Goal: Task Accomplishment & Management: Complete application form

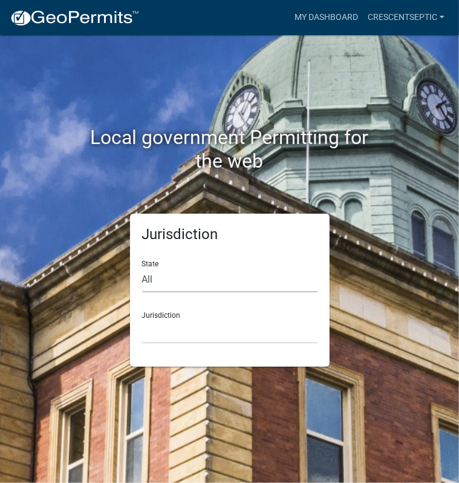
click at [163, 279] on select "All [US_STATE] [US_STATE] [US_STATE] [US_STATE] [US_STATE] [US_STATE] [US_STATE…" at bounding box center [229, 279] width 175 height 25
select select "[US_STATE]"
click at [142, 267] on select "All [US_STATE] [US_STATE] [US_STATE] [US_STATE] [US_STATE] [US_STATE] [US_STATE…" at bounding box center [229, 279] width 175 height 25
click at [180, 333] on select "[GEOGRAPHIC_DATA], [US_STATE] [GEOGRAPHIC_DATA], [US_STATE] [GEOGRAPHIC_DATA], …" at bounding box center [229, 331] width 175 height 25
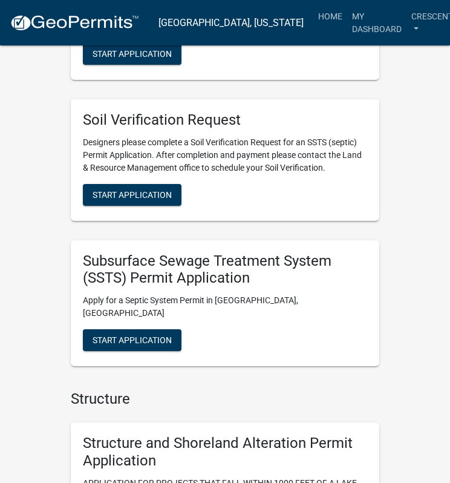
scroll to position [1452, 0]
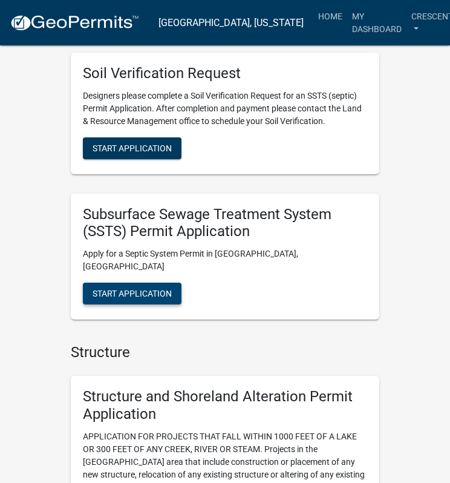
click at [151, 289] on span "Start Application" at bounding box center [132, 294] width 79 height 10
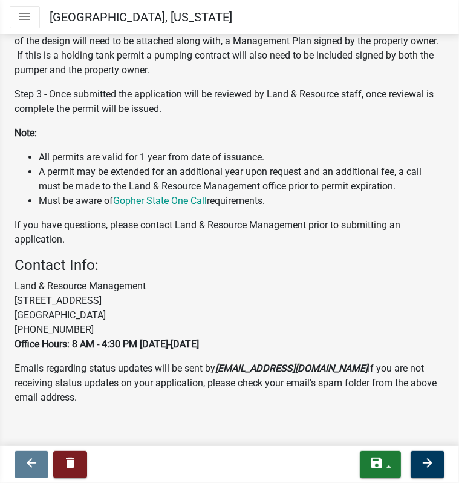
scroll to position [405, 0]
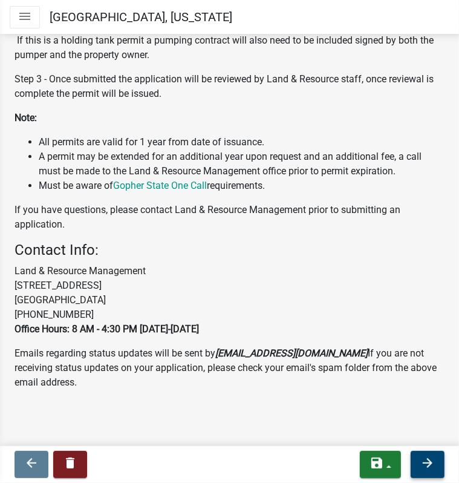
click at [428, 463] on icon "arrow_forward" at bounding box center [427, 463] width 15 height 15
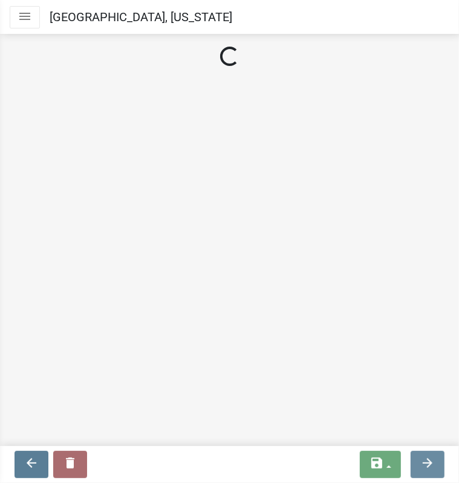
scroll to position [0, 0]
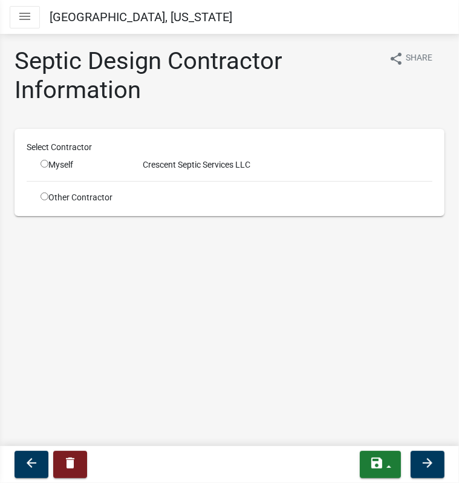
click at [44, 162] on input "radio" at bounding box center [45, 164] width 8 height 8
radio input "true"
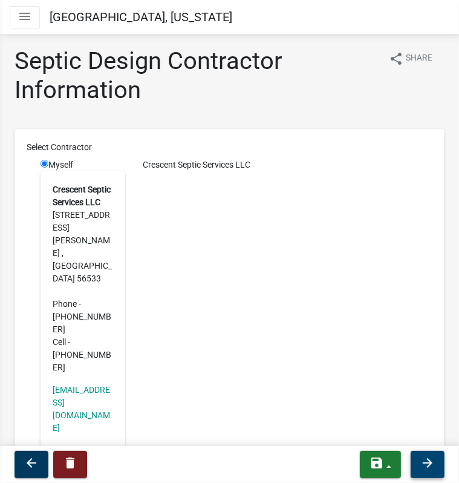
click at [434, 474] on button "arrow_forward" at bounding box center [428, 464] width 34 height 27
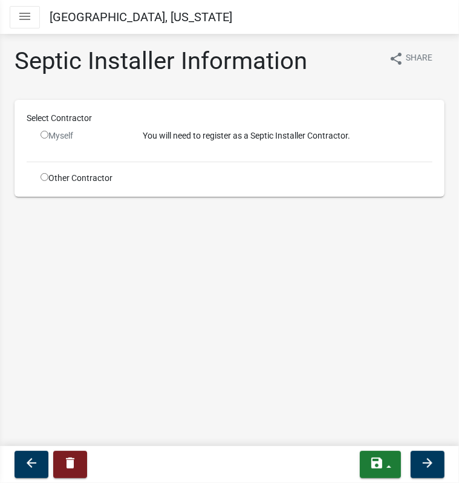
click at [44, 177] on input "radio" at bounding box center [45, 177] width 8 height 8
radio input "true"
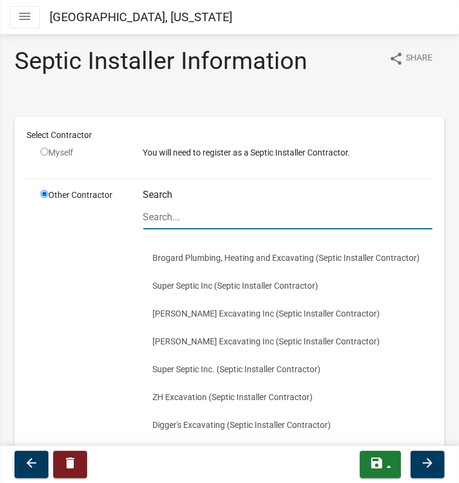
click at [162, 214] on input "Search" at bounding box center [288, 216] width 290 height 25
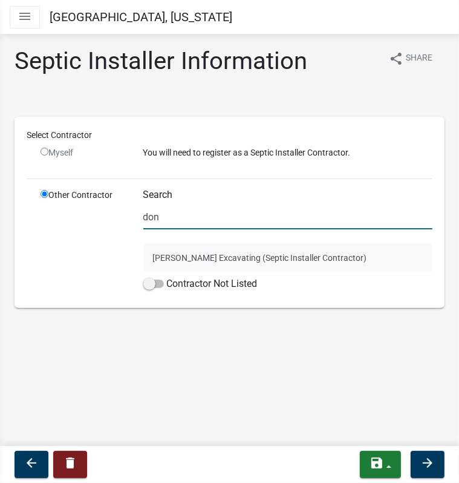
type input "don"
click at [155, 257] on button "[PERSON_NAME] Excavating (Septic Installer Contractor)" at bounding box center [288, 258] width 290 height 28
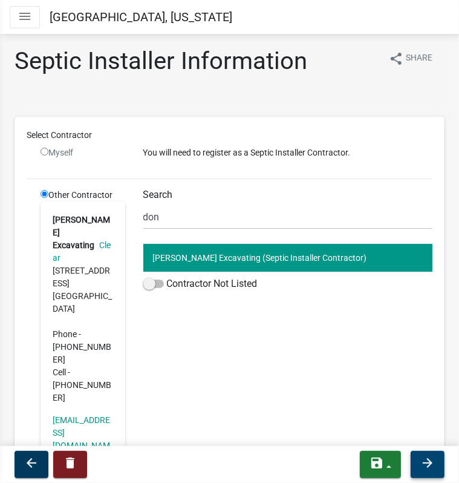
click at [429, 462] on icon "arrow_forward" at bounding box center [427, 463] width 15 height 15
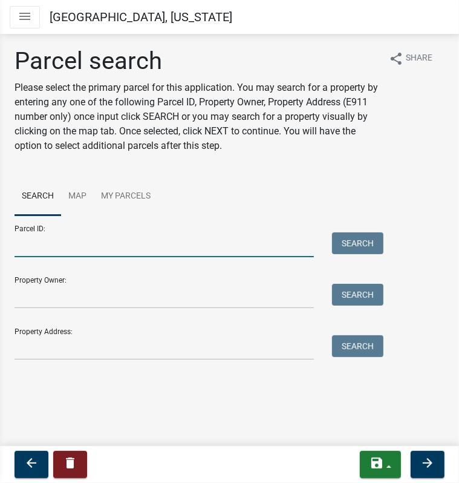
click at [43, 246] on input "Parcel ID:" at bounding box center [164, 244] width 299 height 25
paste input "29000990807000"
type input "29000990807000"
click at [340, 241] on button "Search" at bounding box center [357, 243] width 51 height 22
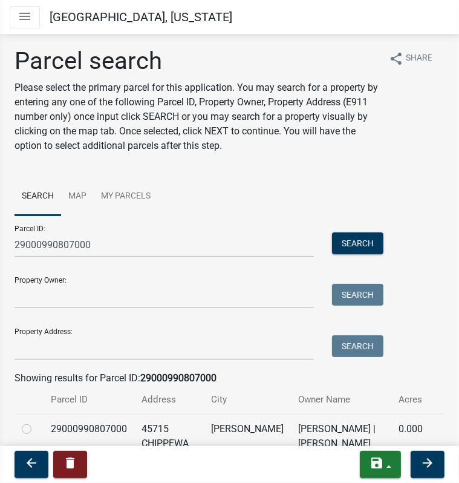
click at [36, 422] on label at bounding box center [36, 422] width 0 height 0
click at [36, 429] on input "radio" at bounding box center [40, 426] width 8 height 8
radio input "true"
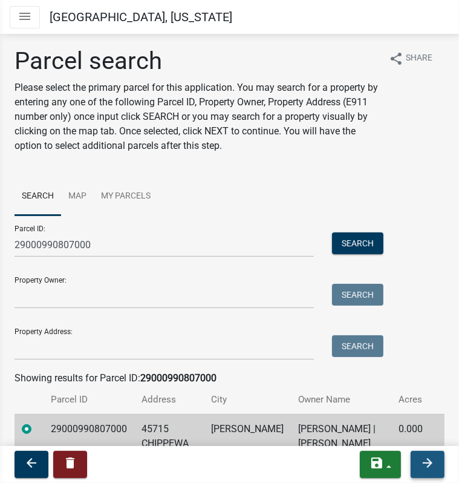
click at [434, 457] on icon "arrow_forward" at bounding box center [427, 463] width 15 height 15
click at [430, 457] on icon "arrow_forward" at bounding box center [427, 463] width 15 height 15
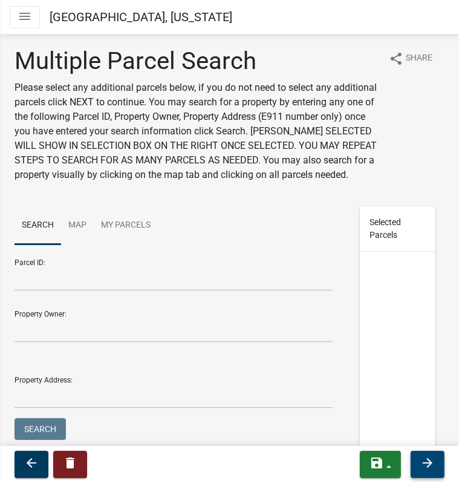
click at [426, 458] on icon "arrow_forward" at bounding box center [427, 463] width 15 height 15
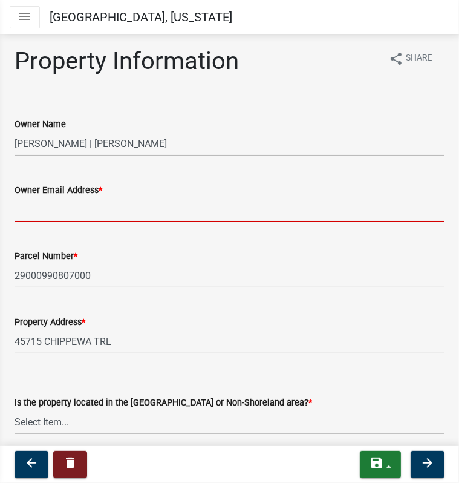
click at [111, 210] on input "Owner Email Address *" at bounding box center [230, 209] width 430 height 25
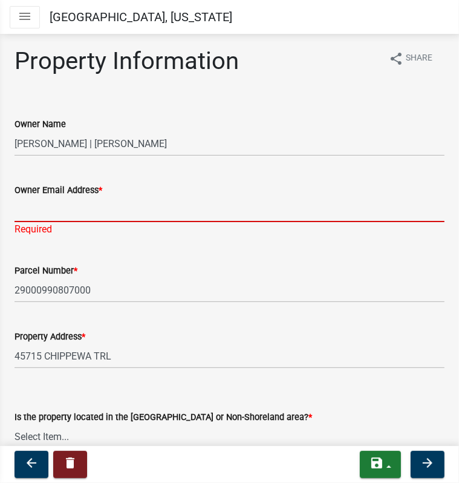
click at [131, 213] on input "Owner Email Address *" at bounding box center [230, 209] width 430 height 25
paste input "[EMAIL_ADDRESS][DOMAIN_NAME]"
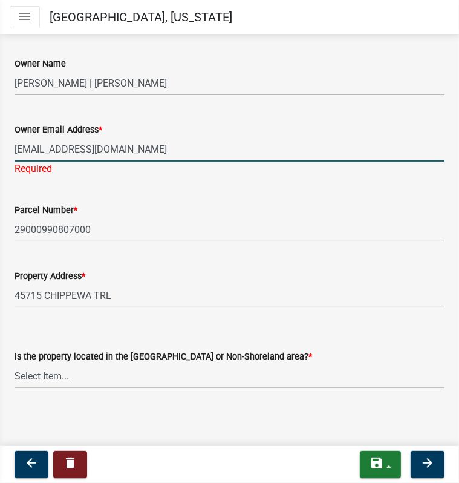
type input "[EMAIL_ADDRESS][DOMAIN_NAME]"
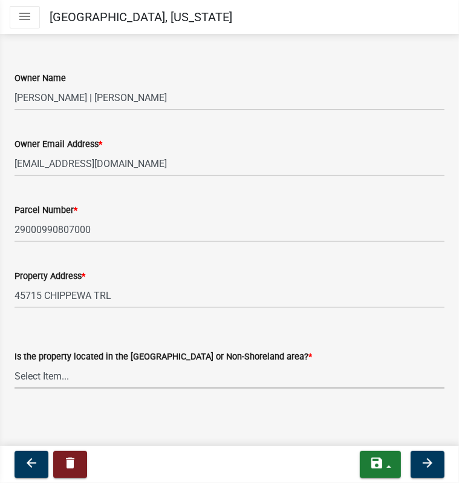
click at [53, 373] on select "Select Item... Shoreland Non-Shoreland" at bounding box center [230, 376] width 430 height 25
click at [15, 364] on select "Select Item... Shoreland Non-Shoreland" at bounding box center [230, 376] width 430 height 25
select select "f91142e6-e911-469c-9754-896c7e7f9e05"
click at [427, 458] on icon "arrow_forward" at bounding box center [427, 463] width 15 height 15
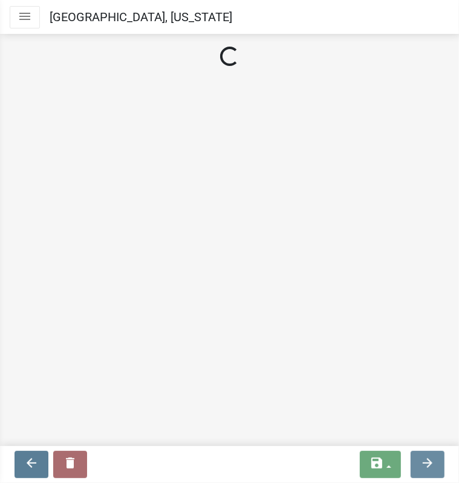
scroll to position [0, 0]
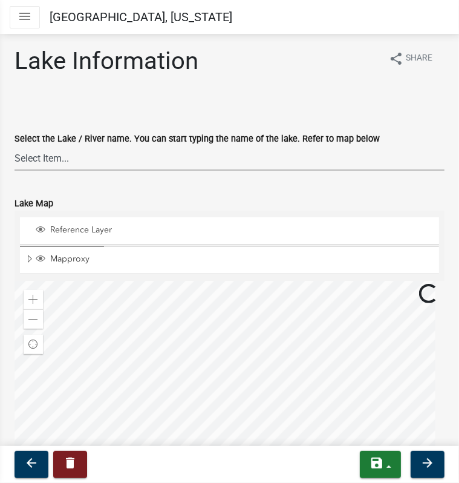
click at [51, 160] on select "Select Item... None [PERSON_NAME] 56-031 [PERSON_NAME] 56-118 [PERSON_NAME] 56-…" at bounding box center [230, 158] width 430 height 25
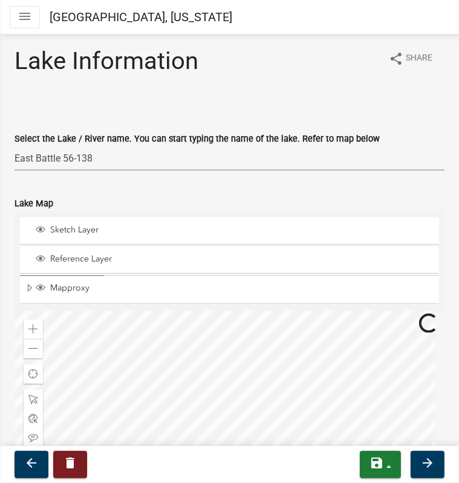
click at [15, 146] on select "Select Item... None [PERSON_NAME] 56-031 [PERSON_NAME] 56-118 [PERSON_NAME] 56-…" at bounding box center [230, 158] width 430 height 25
select select "95436ceb-07a9-4f5f-8010-8f3985597fe7"
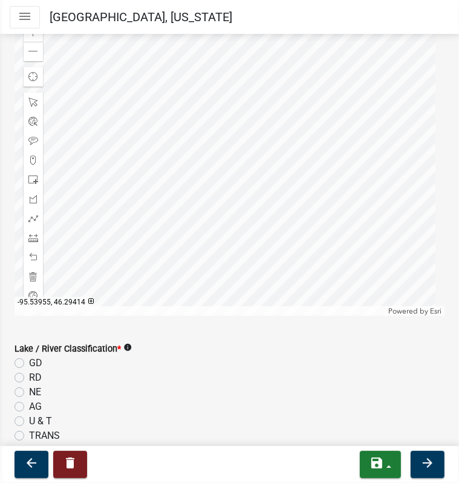
scroll to position [303, 0]
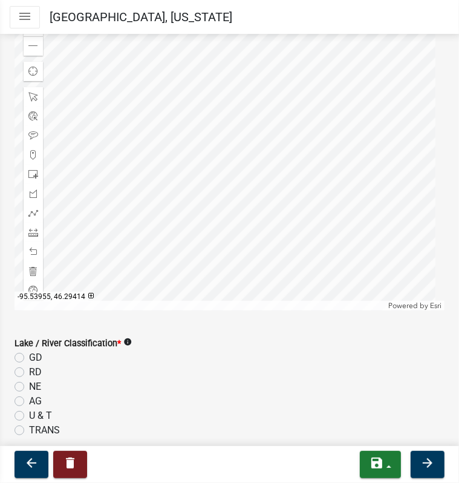
drag, startPoint x: 18, startPoint y: 368, endPoint x: 31, endPoint y: 371, distance: 13.5
click at [29, 368] on label "RD" at bounding box center [35, 372] width 13 height 15
click at [29, 368] on input "RD" at bounding box center [33, 369] width 8 height 8
radio input "true"
click at [432, 457] on icon "arrow_forward" at bounding box center [427, 463] width 15 height 15
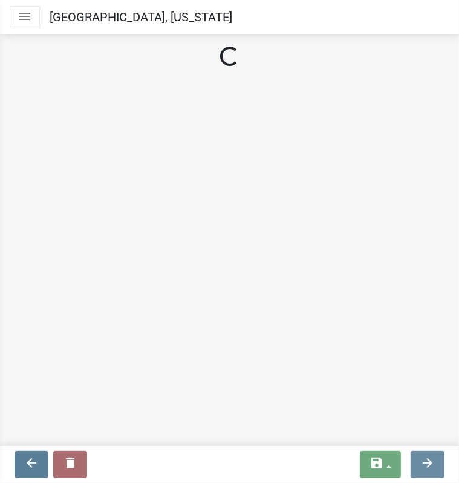
scroll to position [0, 0]
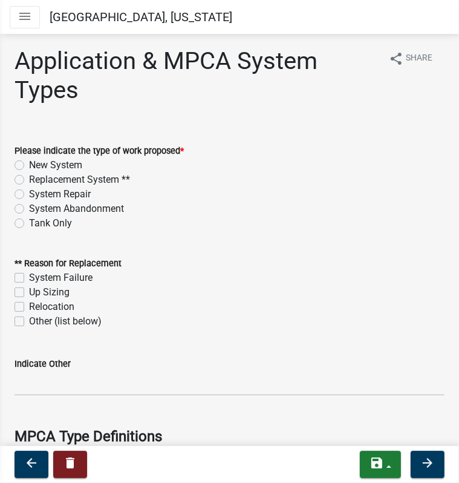
click at [29, 177] on label "Replacement System **" at bounding box center [79, 179] width 101 height 15
click at [29, 177] on input "Replacement System **" at bounding box center [33, 176] width 8 height 8
radio input "true"
click at [29, 279] on label "System Failure" at bounding box center [61, 277] width 64 height 15
click at [29, 278] on input "System Failure" at bounding box center [33, 274] width 8 height 8
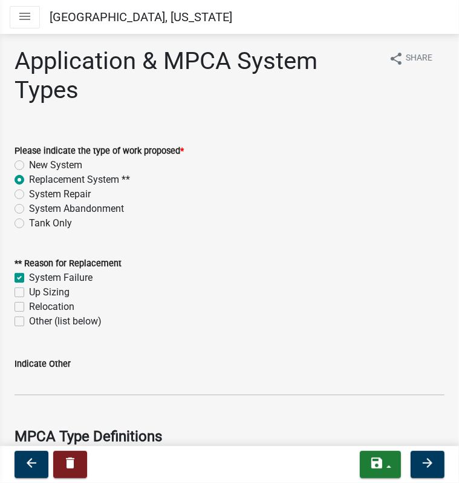
checkbox input "true"
checkbox input "false"
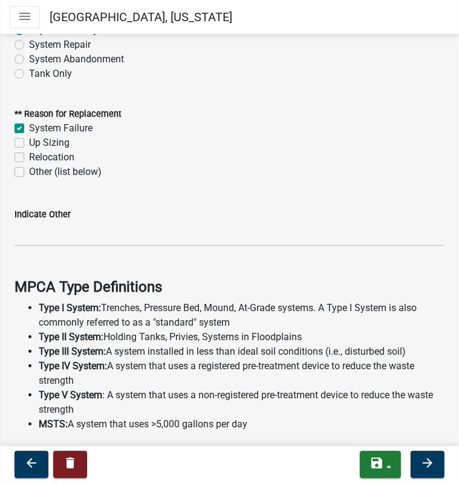
scroll to position [242, 0]
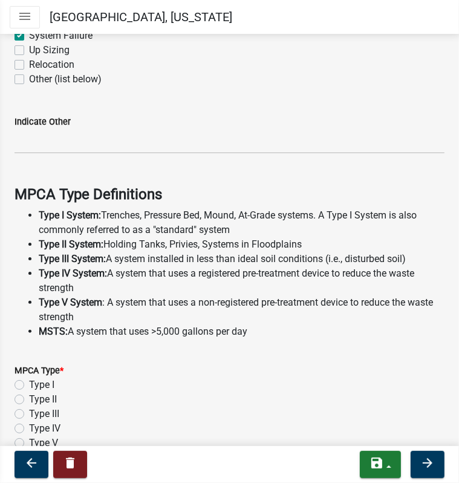
click at [29, 394] on label "Type II" at bounding box center [43, 399] width 28 height 15
click at [29, 394] on input "Type II" at bounding box center [33, 396] width 8 height 8
radio input "true"
click at [29, 380] on label "Type I" at bounding box center [41, 385] width 25 height 15
click at [29, 380] on input "Type I" at bounding box center [33, 382] width 8 height 8
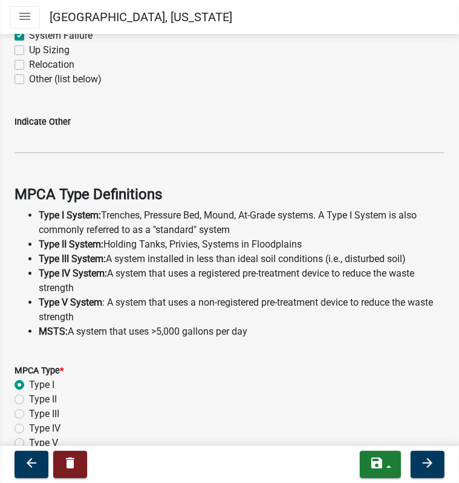
radio input "true"
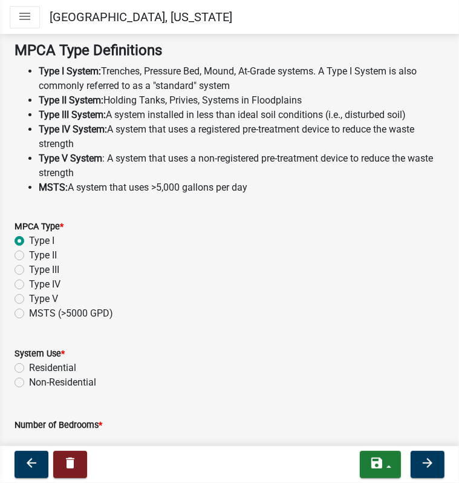
scroll to position [518, 0]
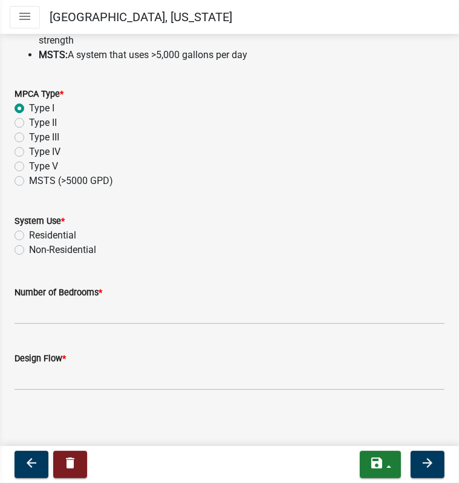
drag, startPoint x: 19, startPoint y: 234, endPoint x: 22, endPoint y: 247, distance: 13.5
click at [29, 234] on label "Residential" at bounding box center [52, 235] width 47 height 15
click at [29, 234] on input "Residential" at bounding box center [33, 232] width 8 height 8
radio input "true"
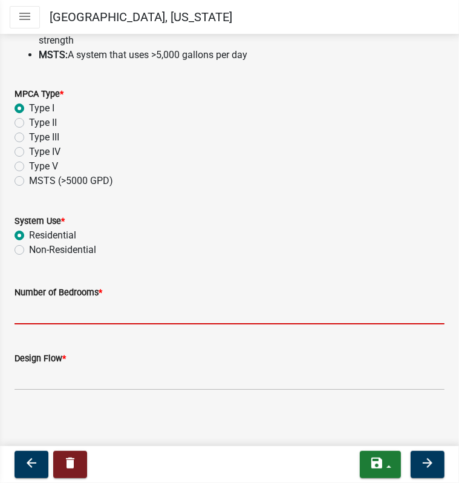
click at [41, 309] on input "Number of Bedrooms *" at bounding box center [230, 311] width 430 height 25
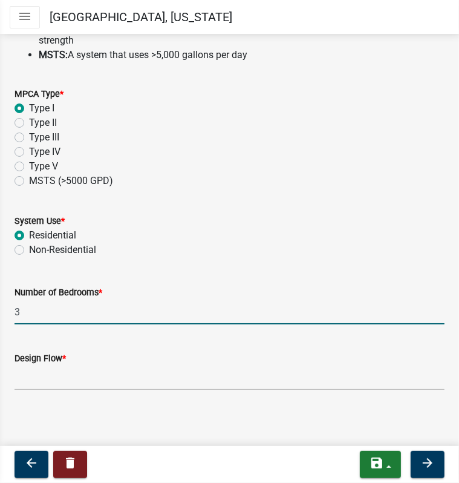
type input "3"
click at [39, 377] on input "Design Flow *" at bounding box center [230, 377] width 430 height 25
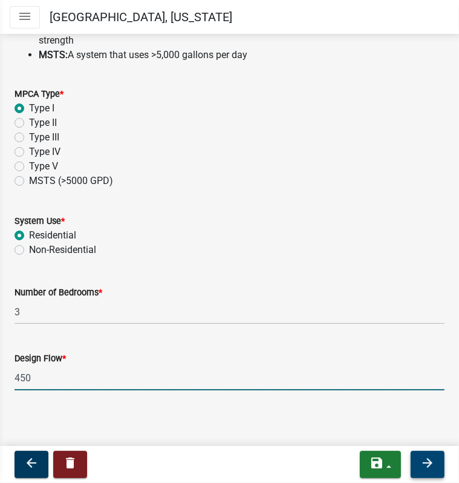
type input "450"
click at [416, 463] on button "arrow_forward" at bounding box center [428, 464] width 34 height 27
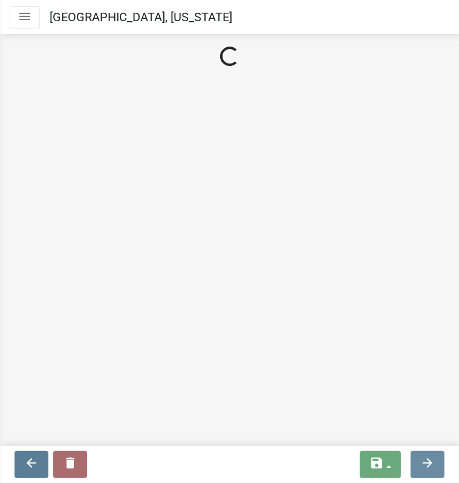
scroll to position [0, 0]
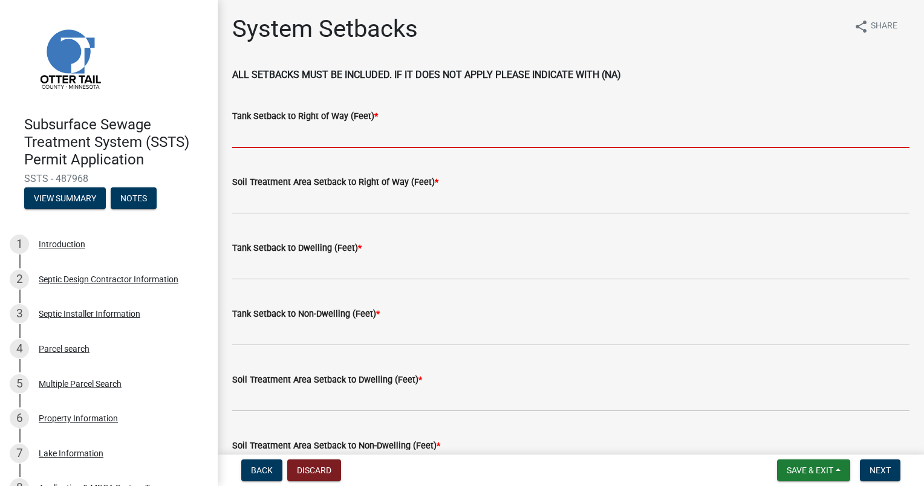
click at [266, 137] on input "Tank Setback to Right of Way (Feet) *" at bounding box center [571, 135] width 678 height 25
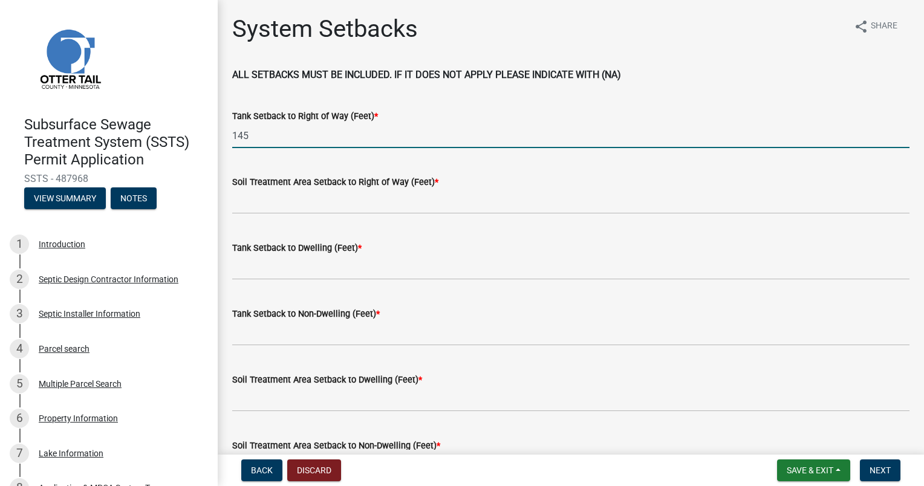
type input "145"
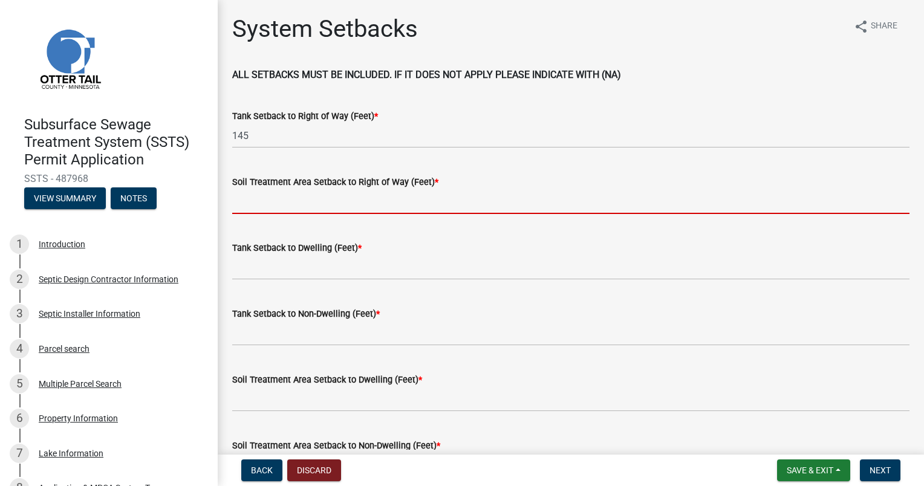
click at [245, 201] on input "Soil Treatment Area Setback to Right of Way (Feet) *" at bounding box center [571, 201] width 678 height 25
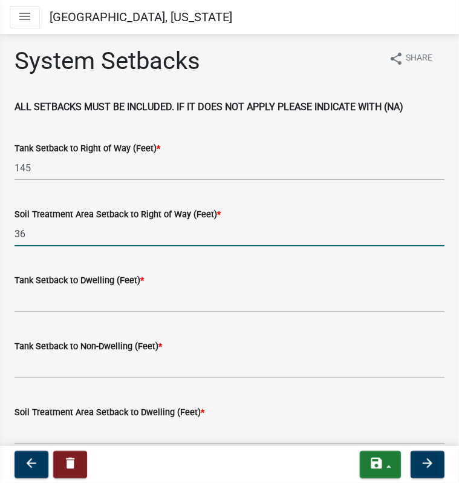
type input "36"
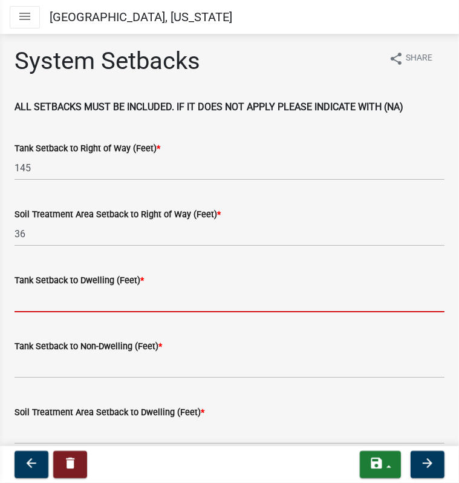
click at [27, 303] on input "Tank Setback to Dwelling (Feet) *" at bounding box center [230, 299] width 430 height 25
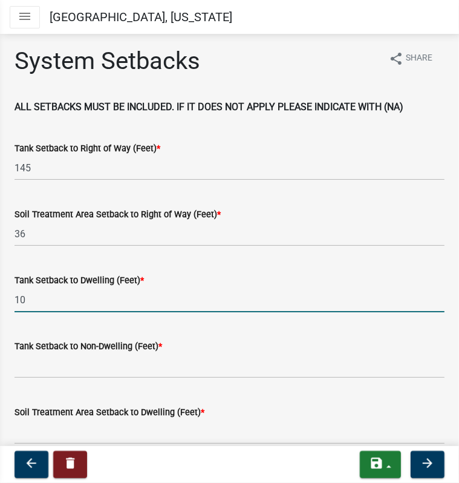
type input "10"
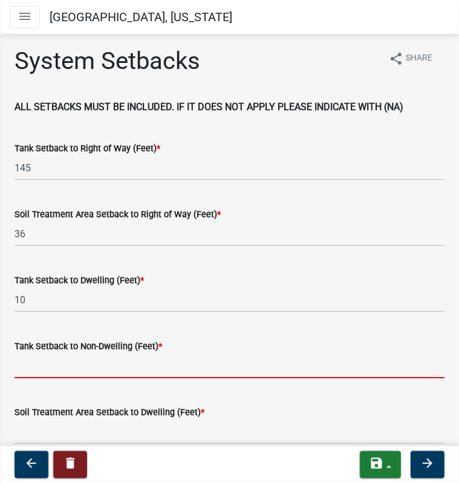
click at [29, 365] on input "Tank Setback to Non-Dwelling (Feet) *" at bounding box center [230, 365] width 430 height 25
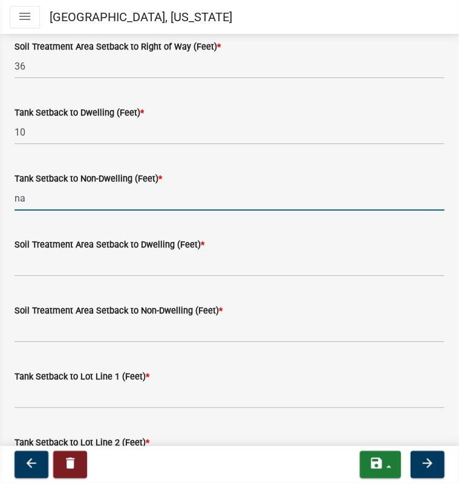
scroll to position [182, 0]
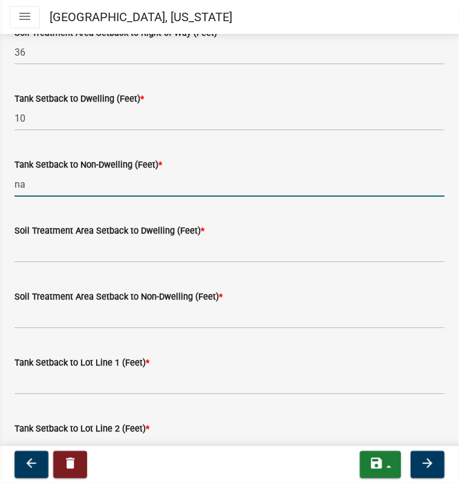
type input "na"
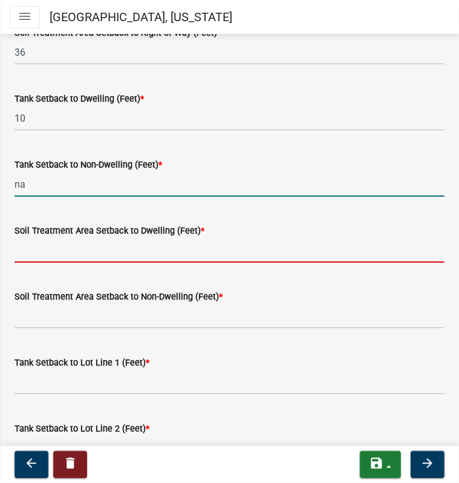
click at [42, 249] on input "Soil Treatment Area Setback to Dwelling (Feet) *" at bounding box center [230, 250] width 430 height 25
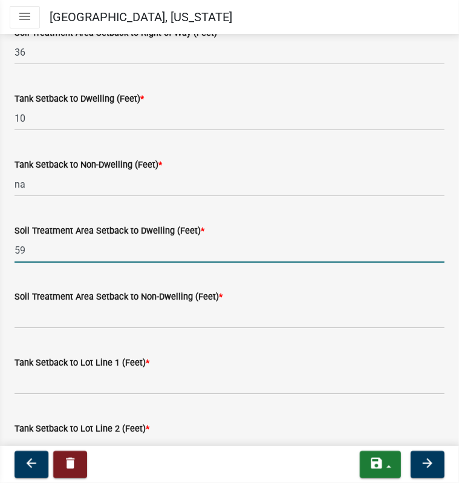
type input "59"
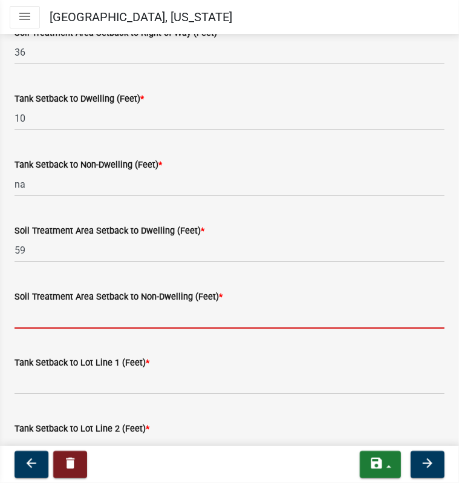
click at [34, 318] on input "Soil Treatment Area Setback to Non-Dwelling (Feet) *" at bounding box center [230, 316] width 430 height 25
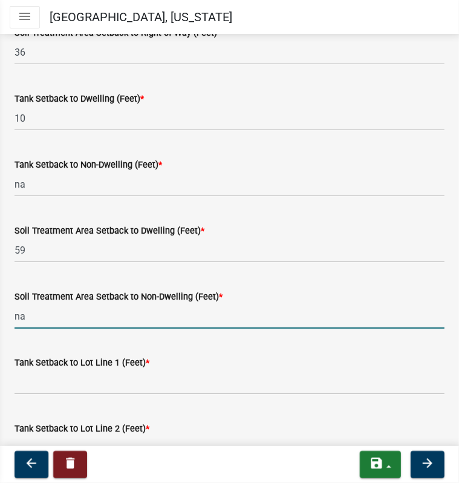
type input "na"
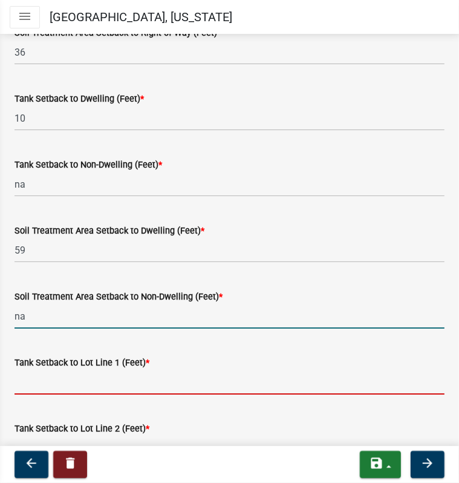
click at [31, 387] on input "Tank Setback to Lot Line 1 (Feet) *" at bounding box center [230, 382] width 430 height 25
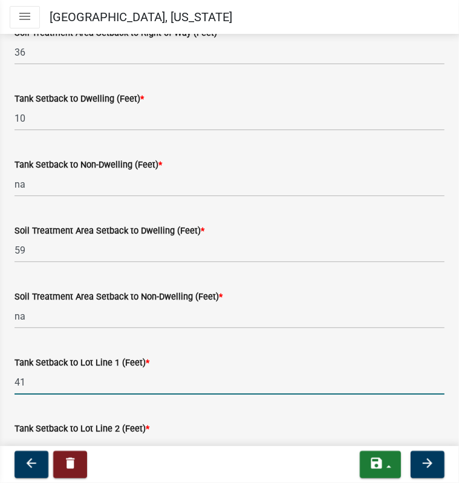
type input "41"
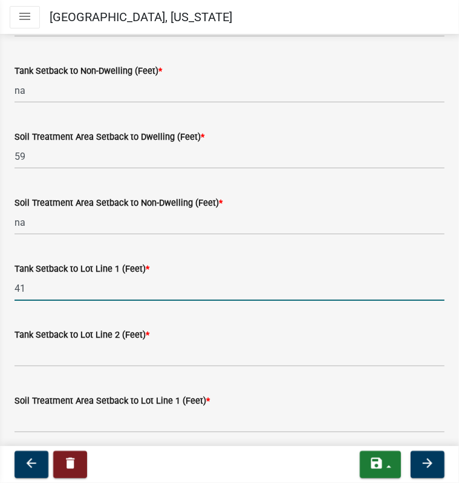
scroll to position [303, 0]
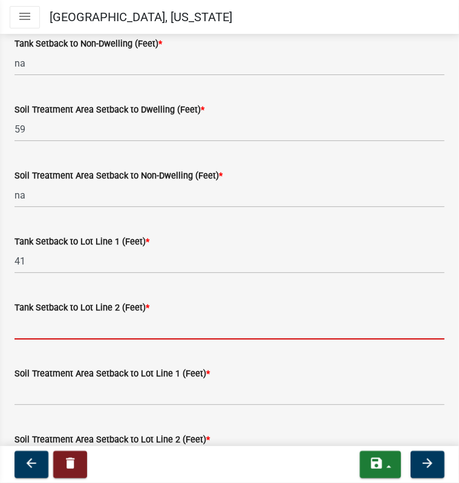
click at [29, 322] on input "Tank Setback to Lot Line 2 (Feet) *" at bounding box center [230, 327] width 430 height 25
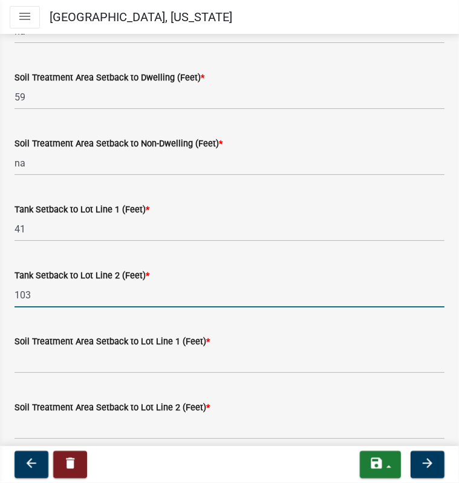
scroll to position [363, 0]
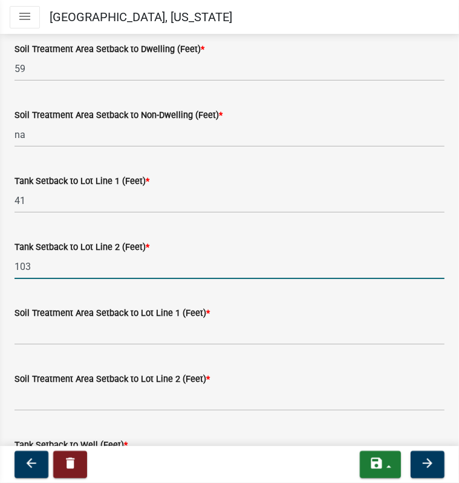
type input "103"
click at [41, 333] on input "Soil Treatment Area Setback to Lot Line 1 (Feet) *" at bounding box center [230, 332] width 430 height 25
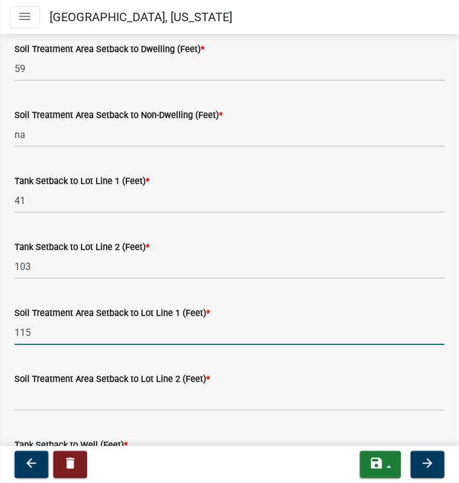
type input "115"
click at [35, 397] on input "Soil Treatment Area Setback to Lot Line 2 (Feet) *" at bounding box center [230, 398] width 430 height 25
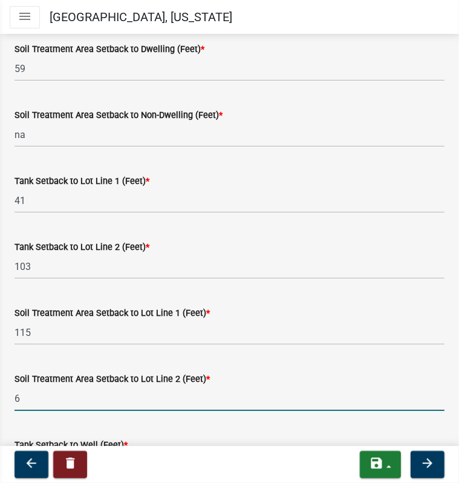
type input "6"
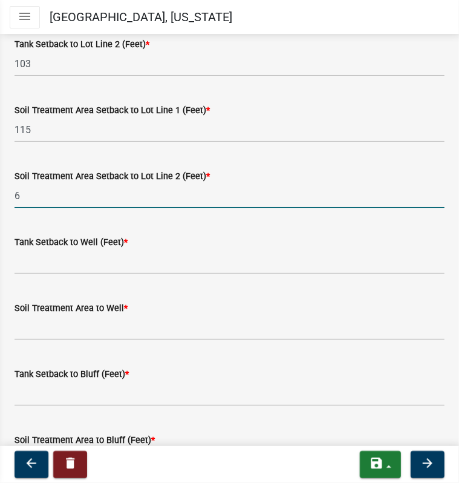
scroll to position [605, 0]
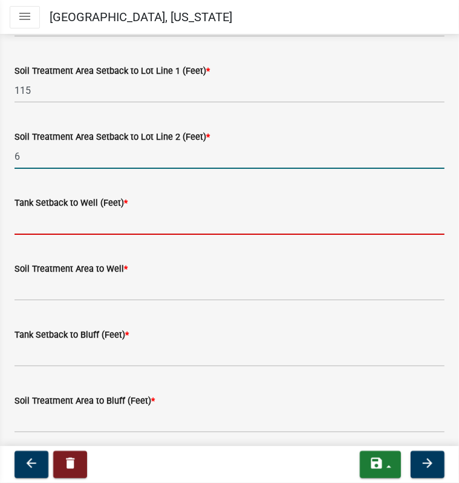
click at [50, 223] on input "Tank Setback to Well (Feet) *" at bounding box center [230, 222] width 430 height 25
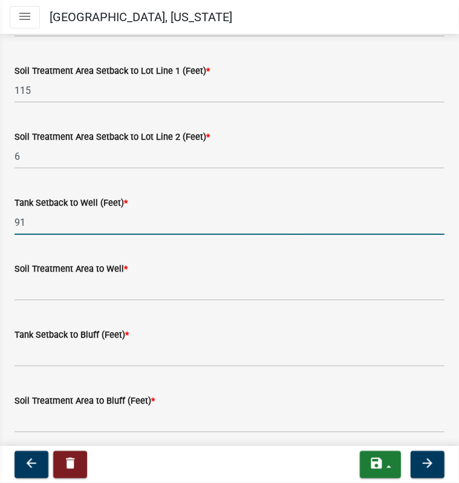
type input "91"
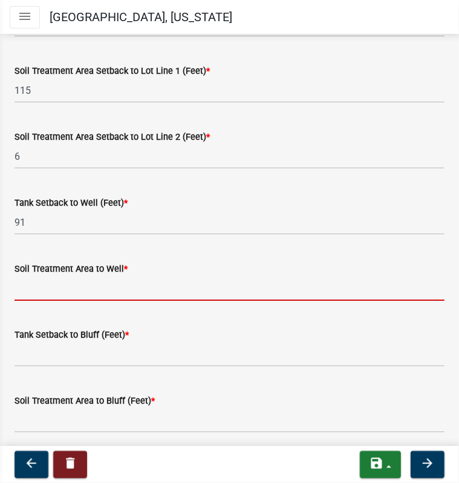
click at [31, 288] on input "Soil Treatment Area to Well *" at bounding box center [230, 288] width 430 height 25
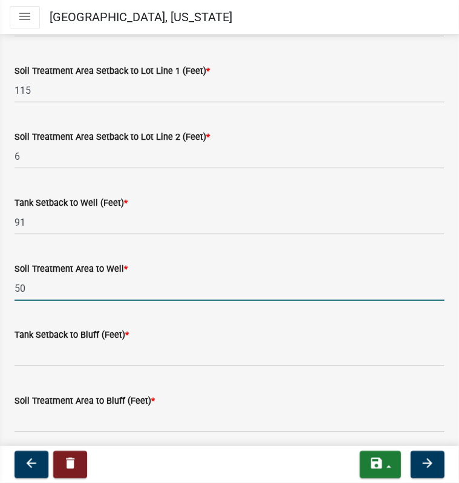
type input "50"
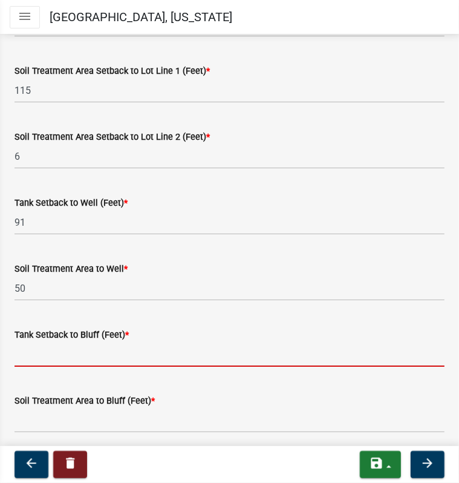
click at [27, 354] on input "Tank Setback to Bluff (Feet) *" at bounding box center [230, 354] width 430 height 25
click at [25, 352] on input "Tank Setback to Bluff (Feet) *" at bounding box center [230, 354] width 430 height 25
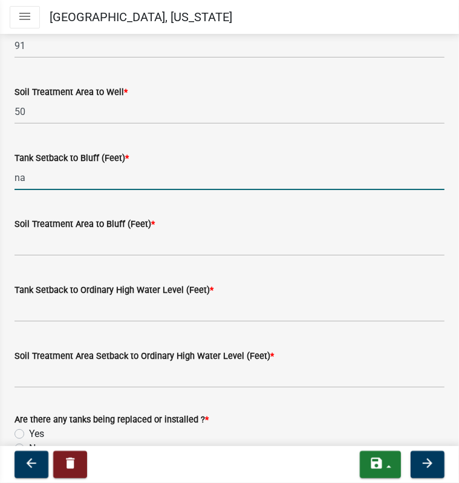
scroll to position [787, 0]
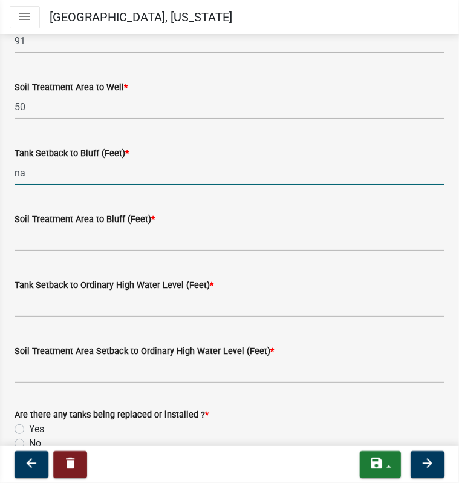
type input "na"
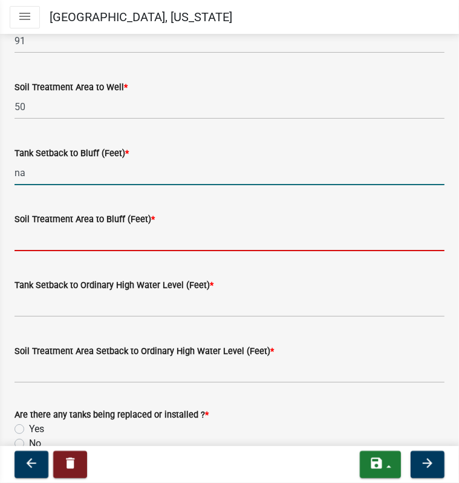
click at [105, 240] on input "Soil Treatment Area to Bluff (Feet) *" at bounding box center [230, 238] width 430 height 25
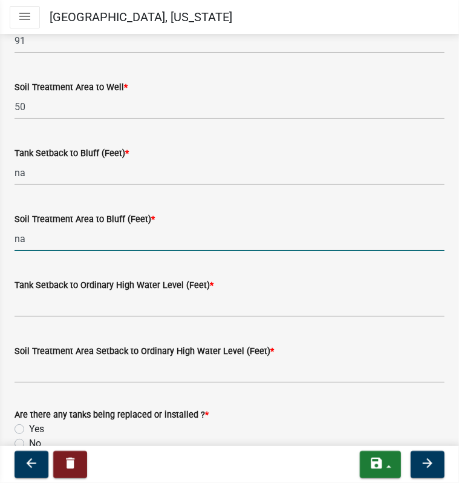
type input "na"
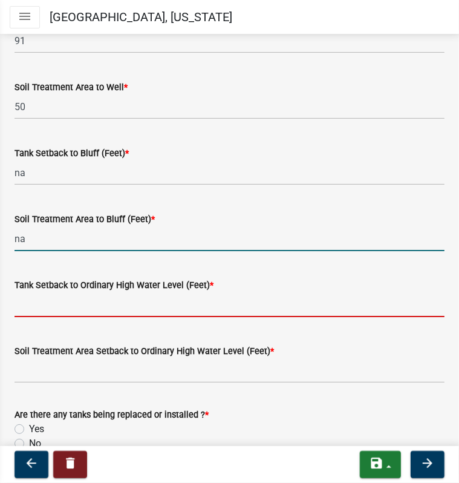
click at [83, 306] on input "Tank Setback to Ordinary High Water Level (Feet) *" at bounding box center [230, 304] width 430 height 25
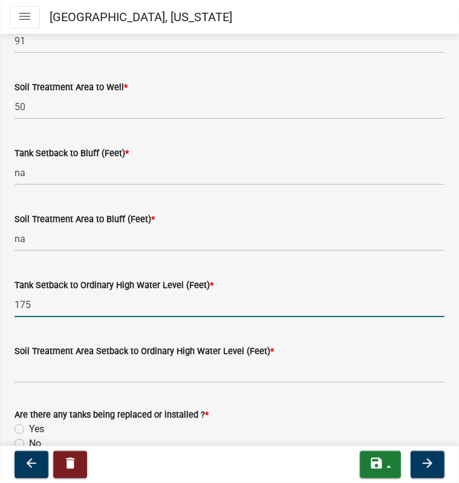
type input "175"
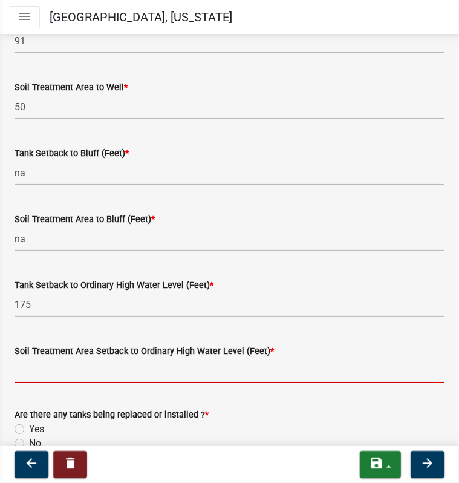
click at [22, 374] on input "Soil Treatment Area Setback to Ordinary High Water Level (Feet) *" at bounding box center [230, 370] width 430 height 25
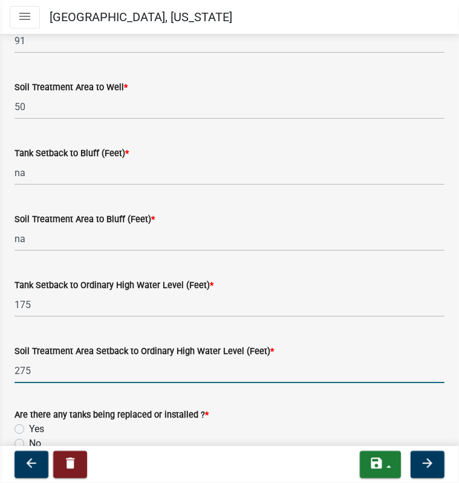
scroll to position [847, 0]
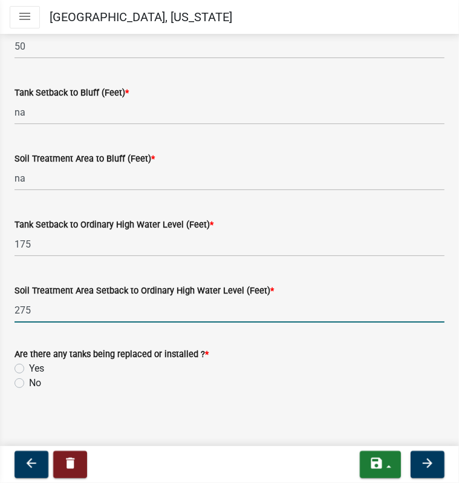
type input "275"
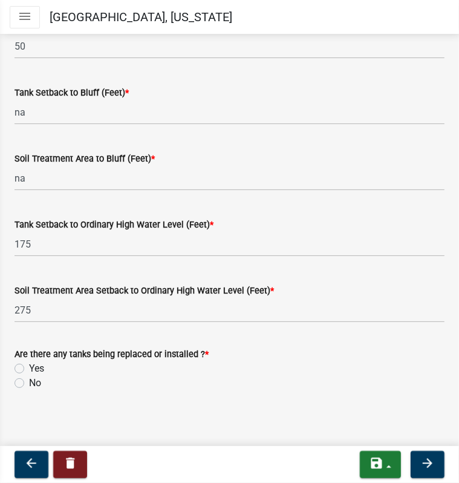
click at [29, 364] on label "Yes" at bounding box center [36, 368] width 15 height 15
click at [29, 364] on input "Yes" at bounding box center [33, 365] width 8 height 8
radio input "true"
click at [424, 458] on icon "arrow_forward" at bounding box center [427, 463] width 15 height 15
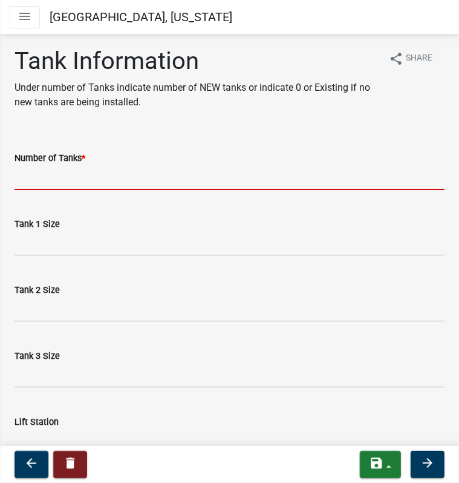
click at [256, 178] on input "Number of Tanks *" at bounding box center [230, 177] width 430 height 25
type input "1"
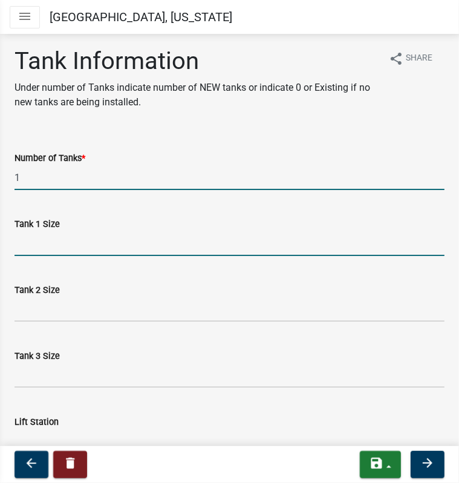
type input "1000/500"
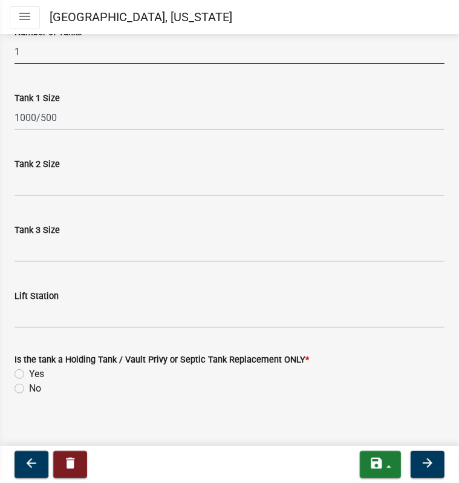
scroll to position [133, 0]
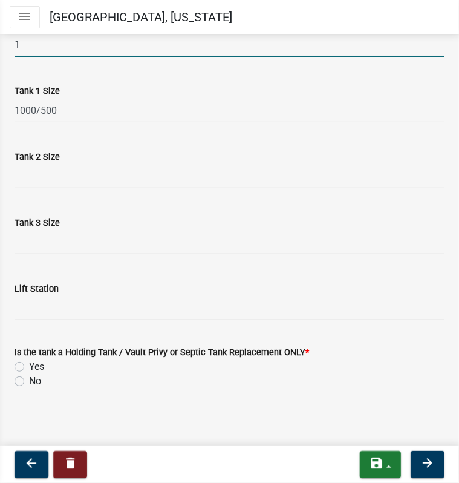
type input "1"
click at [29, 382] on label "No" at bounding box center [35, 381] width 12 height 15
click at [29, 382] on input "No" at bounding box center [33, 378] width 8 height 8
radio input "true"
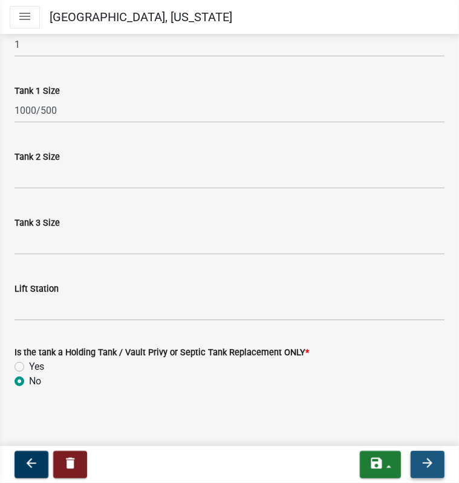
click at [422, 465] on icon "arrow_forward" at bounding box center [427, 463] width 15 height 15
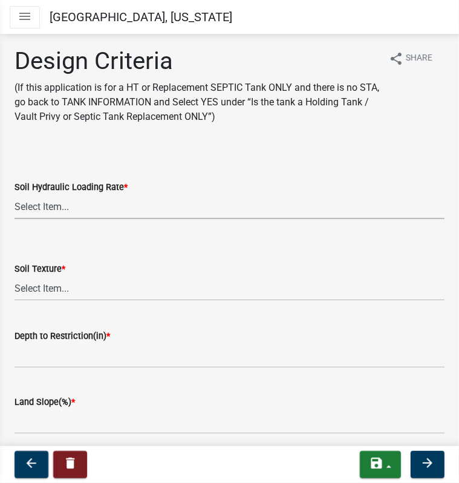
click at [36, 203] on select "Select Item... 1.6 gpd/ft2 1.2 gpd/ft2 1.0 gpd/ft2 0.87 gpd/ft2 0.78 gpd/ft2 0.…" at bounding box center [230, 206] width 430 height 25
click at [15, 194] on select "Select Item... 1.6 gpd/ft2 1.2 gpd/ft2 1.0 gpd/ft2 0.87 gpd/ft2 0.78 gpd/ft2 0.…" at bounding box center [230, 206] width 430 height 25
select select "b8a1b220-aca7-4670-a1f5-0f0b15eabd52"
click at [50, 285] on select "Select Item... Coarse Sand (COS) Sand (S) Fine Sand (FS) Very Fine Sand (VFS) L…" at bounding box center [230, 288] width 430 height 25
click at [15, 276] on select "Select Item... Coarse Sand (COS) Sand (S) Fine Sand (FS) Very Fine Sand (VFS) L…" at bounding box center [230, 288] width 430 height 25
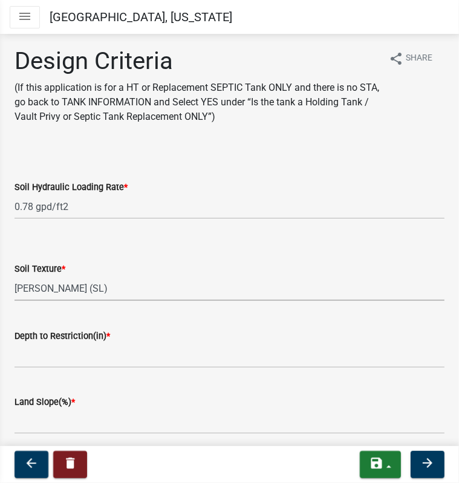
select select "70eb23f8-102f-4072-81d7-b3b0dd1c94c8"
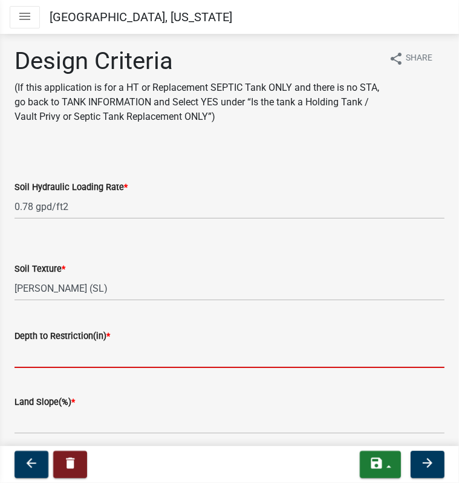
click at [38, 355] on input "Depth to Restriction(in) *" at bounding box center [230, 355] width 430 height 25
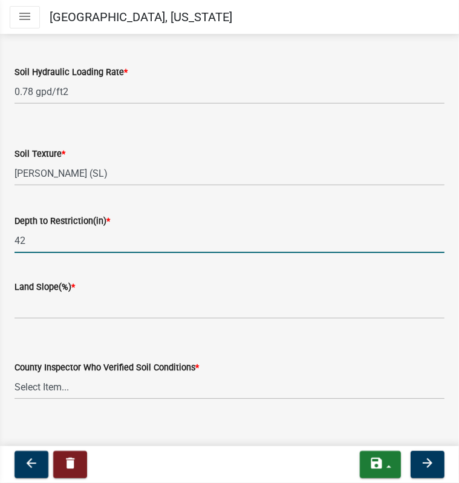
scroll to position [121, 0]
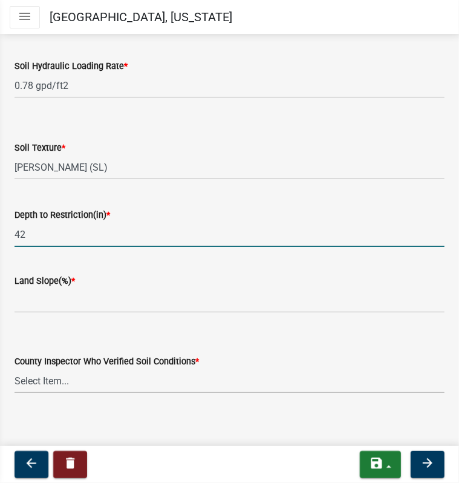
type input "42"
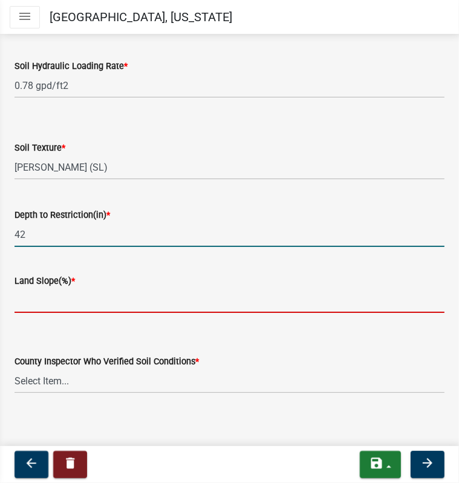
click at [39, 303] on input "Land Slope(%) *" at bounding box center [230, 300] width 430 height 25
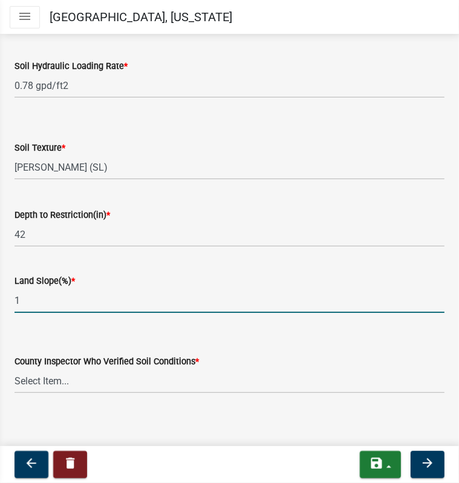
scroll to position [126, 0]
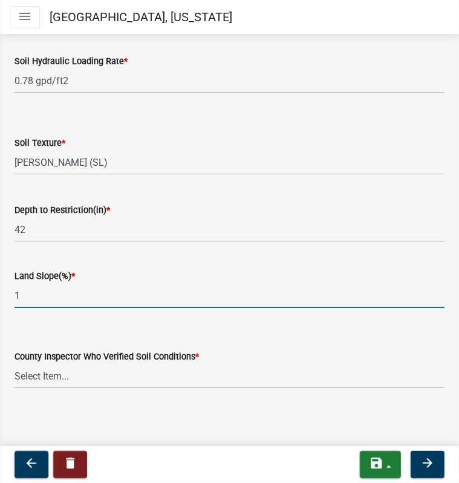
type input "1"
click at [31, 373] on select "Select Item... [PERSON_NAME] [PERSON_NAME] [PERSON_NAME] [PERSON_NAME] [PERSON_…" at bounding box center [230, 376] width 430 height 25
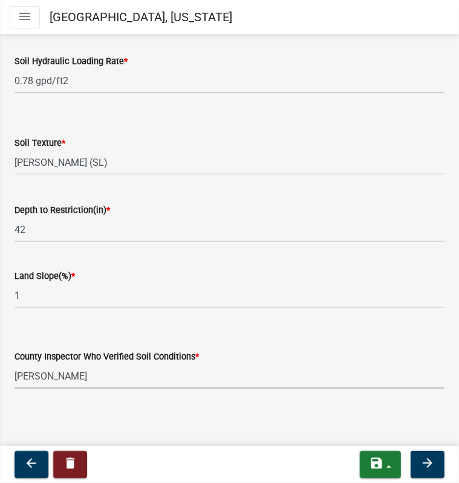
click at [15, 364] on select "Select Item... [PERSON_NAME] [PERSON_NAME] [PERSON_NAME] [PERSON_NAME] [PERSON_…" at bounding box center [230, 376] width 430 height 25
select select "45db2b75-262a-4f3c-9010-aae25997cba1"
click at [430, 463] on icon "arrow_forward" at bounding box center [427, 463] width 15 height 15
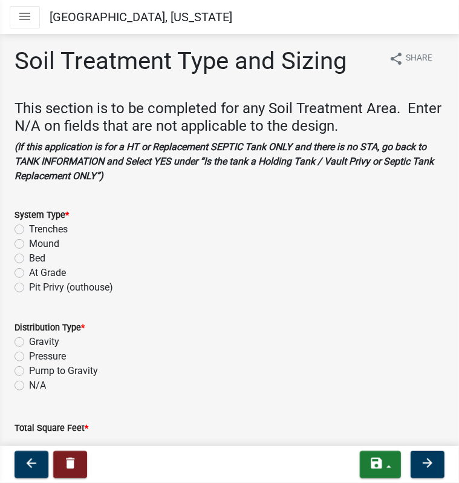
click at [29, 243] on label "Mound" at bounding box center [44, 244] width 30 height 15
click at [29, 243] on input "Mound" at bounding box center [33, 241] width 8 height 8
radio input "true"
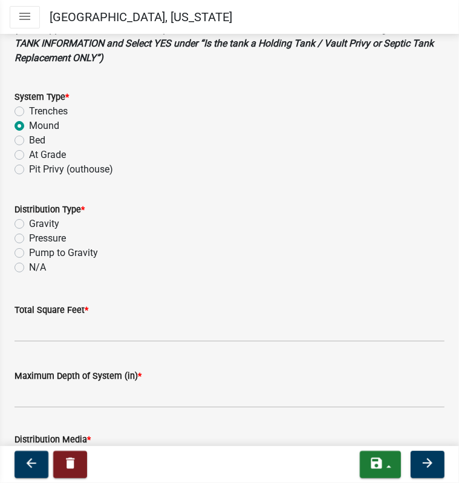
scroll to position [121, 0]
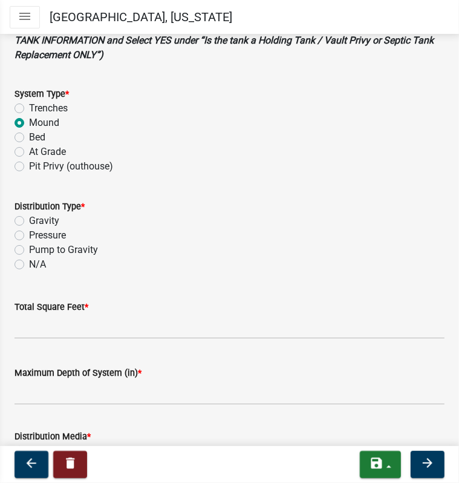
click at [29, 235] on label "Pressure" at bounding box center [47, 235] width 37 height 15
click at [29, 235] on input "Pressure" at bounding box center [33, 232] width 8 height 8
radio input "true"
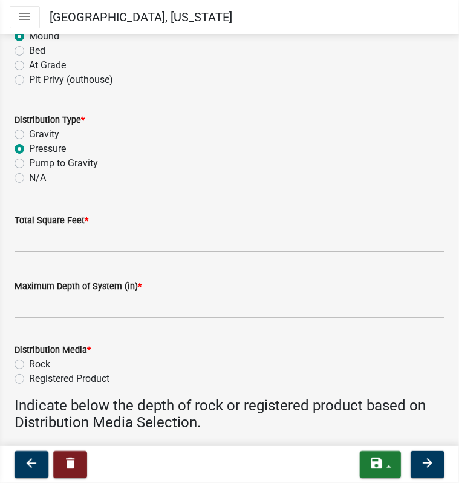
scroll to position [242, 0]
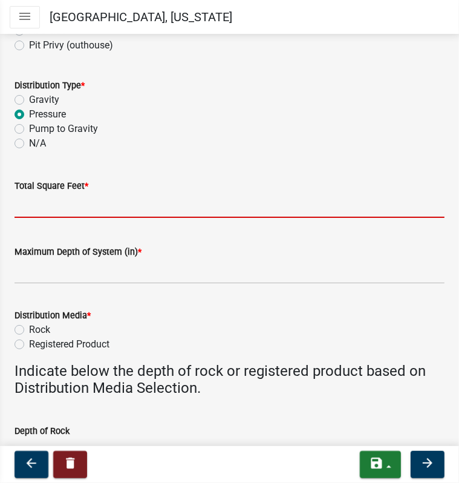
click at [36, 206] on input "Total Square Feet *" at bounding box center [230, 205] width 430 height 25
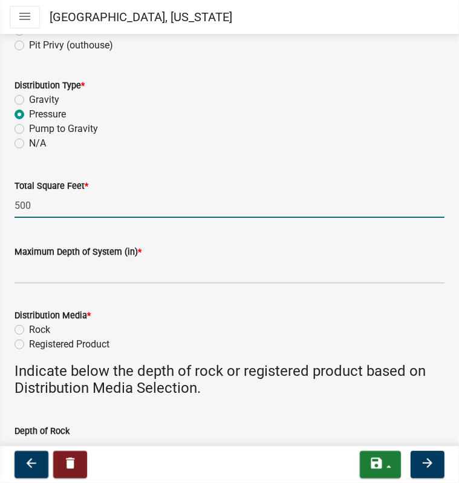
type input "500"
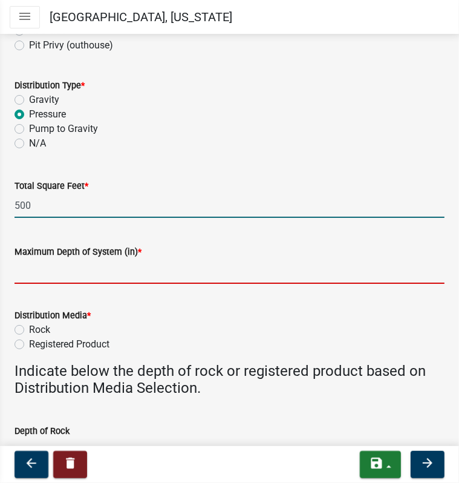
click at [28, 272] on input "Maximum Depth of System (in) *" at bounding box center [230, 271] width 430 height 25
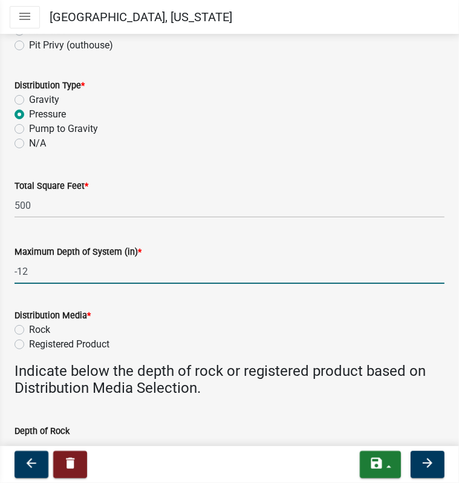
type input "-12"
click at [29, 332] on label "Rock" at bounding box center [39, 329] width 21 height 15
click at [29, 330] on input "Rock" at bounding box center [33, 326] width 8 height 8
radio input "true"
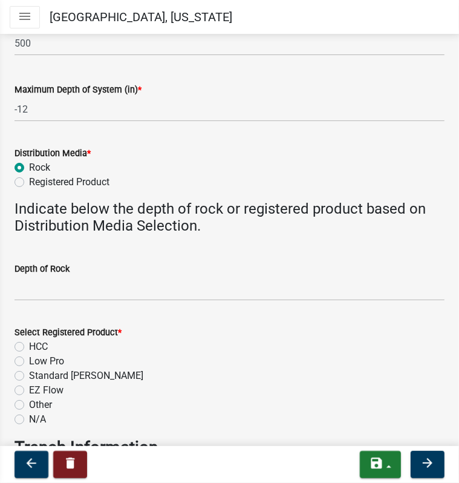
scroll to position [484, 0]
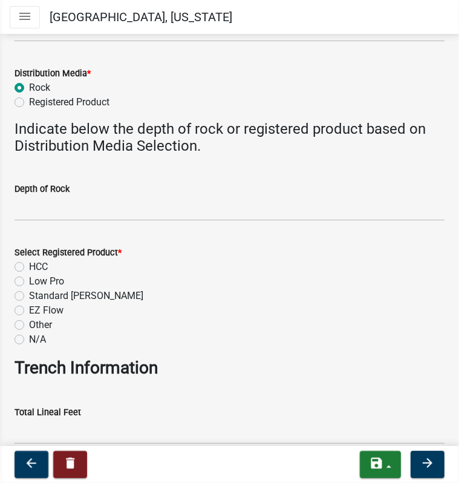
click at [29, 340] on label "N/A" at bounding box center [37, 339] width 17 height 15
click at [29, 340] on input "N/A" at bounding box center [33, 336] width 8 height 8
radio input "true"
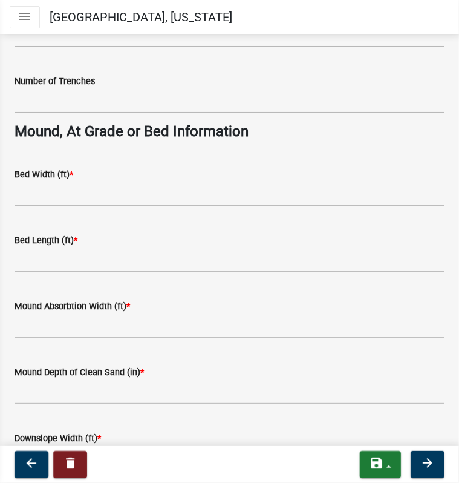
scroll to position [908, 0]
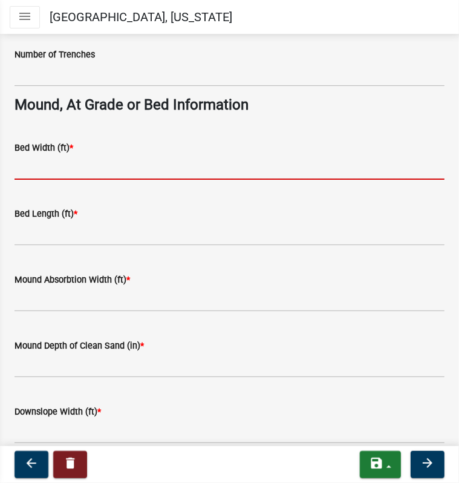
click at [41, 166] on input "Bed Width (ft) *" at bounding box center [230, 167] width 430 height 25
type input "10"
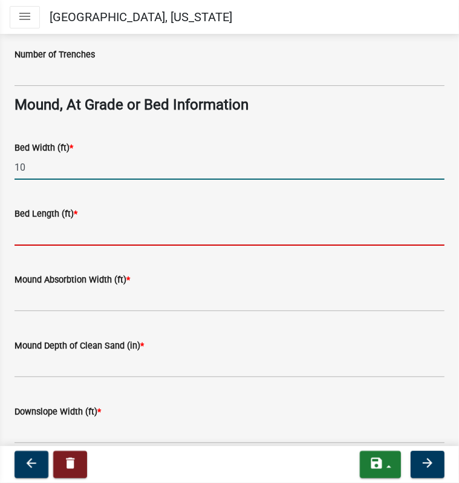
click at [24, 232] on input "Bed Length (ft) *" at bounding box center [230, 233] width 430 height 25
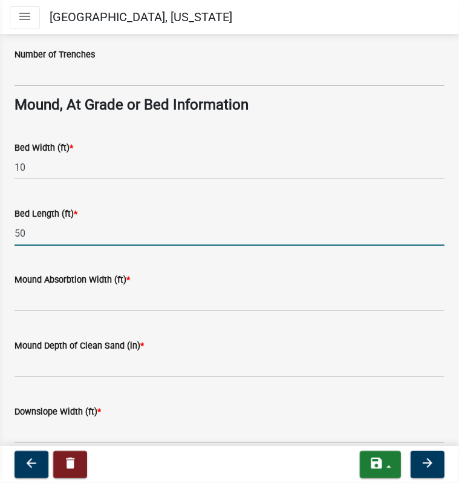
type input "50"
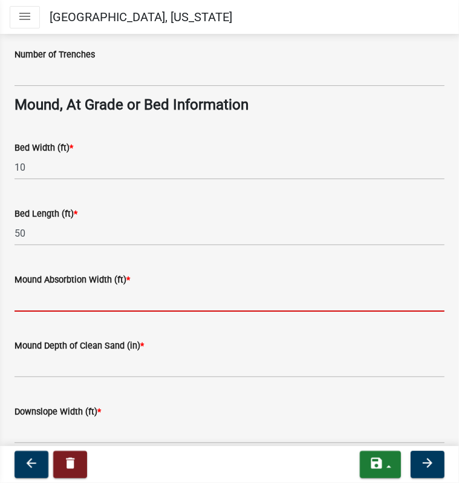
click at [24, 298] on input "Mound Absorbtion Width (ft) *" at bounding box center [230, 299] width 430 height 25
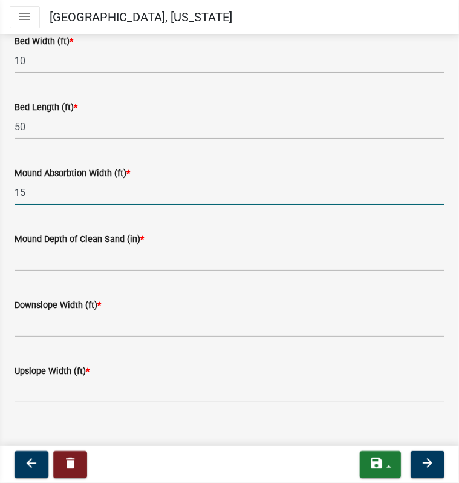
scroll to position [1027, 0]
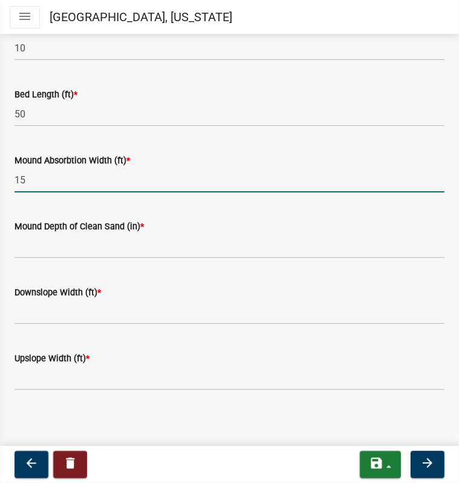
type input "15"
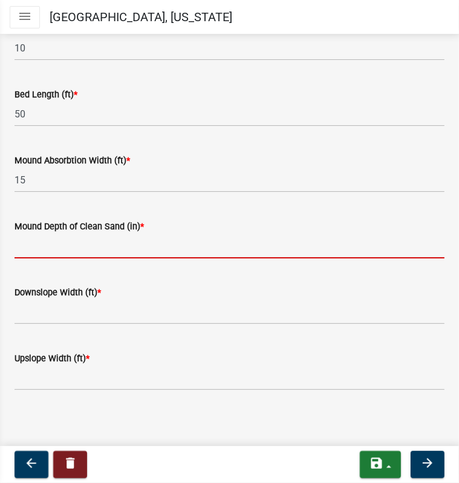
click at [75, 247] on input "Mound Depth of Clean Sand (in) *" at bounding box center [230, 246] width 430 height 25
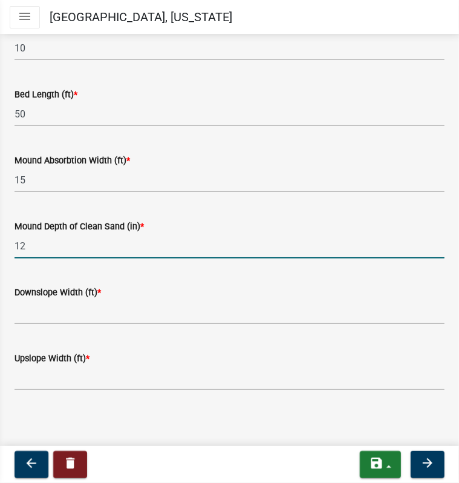
type input "12"
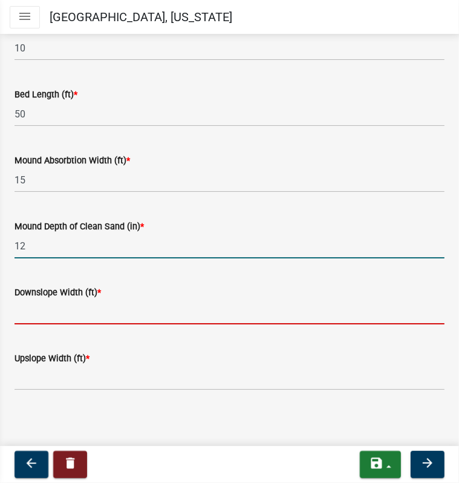
click at [34, 313] on input "Downslope Width (ft) *" at bounding box center [230, 311] width 430 height 25
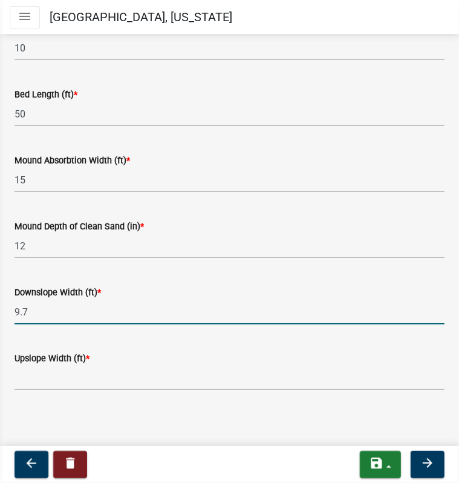
type input "9.7"
click at [30, 376] on input "Upslope Width (ft) *" at bounding box center [230, 377] width 430 height 25
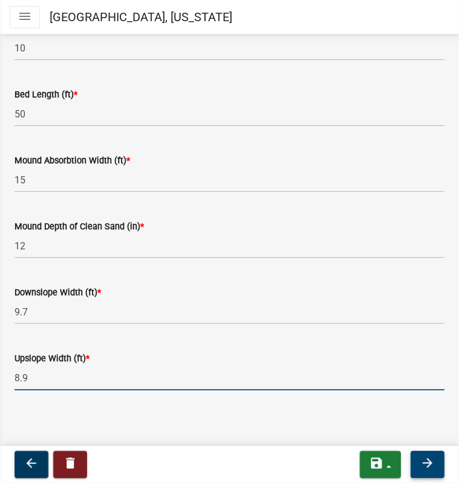
type input "8.9"
click at [426, 461] on icon "arrow_forward" at bounding box center [427, 463] width 15 height 15
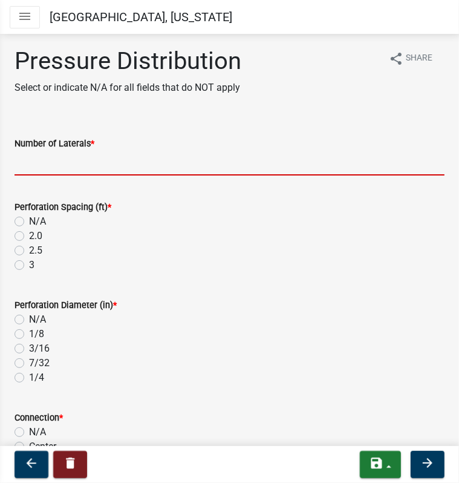
click at [88, 165] on input "Number of Laterals *" at bounding box center [230, 163] width 430 height 25
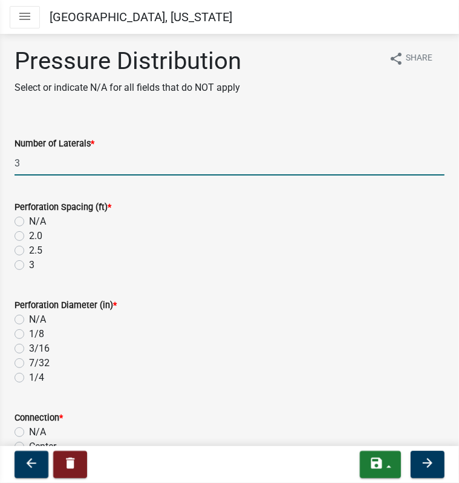
type input "3"
click at [29, 261] on label "3" at bounding box center [31, 265] width 5 height 15
click at [29, 261] on input "3" at bounding box center [33, 262] width 8 height 8
radio input "true"
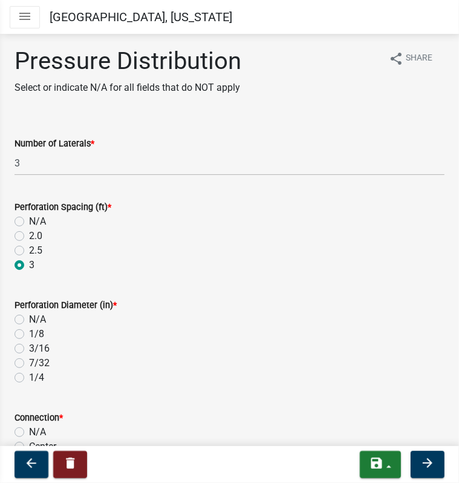
click at [29, 376] on label "1/4" at bounding box center [36, 377] width 15 height 15
click at [29, 376] on input "1/4" at bounding box center [33, 374] width 8 height 8
radio input "true"
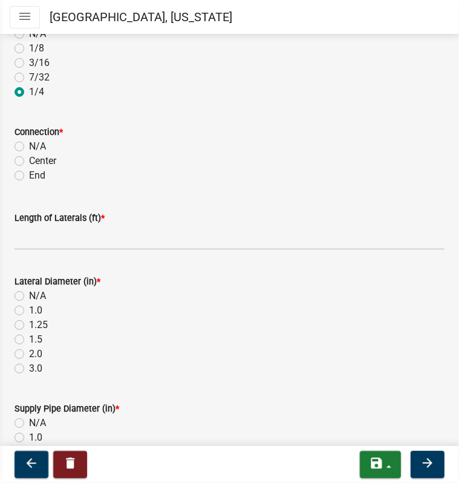
scroll to position [303, 0]
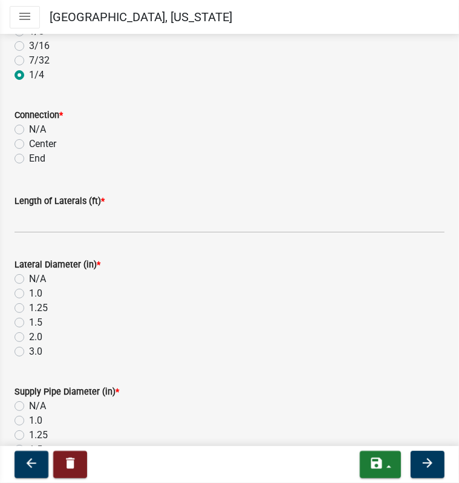
click at [29, 160] on label "End" at bounding box center [37, 158] width 16 height 15
click at [29, 159] on input "End" at bounding box center [33, 155] width 8 height 8
radio input "true"
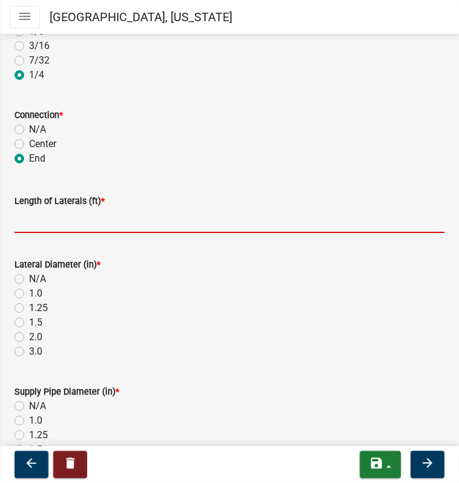
click at [28, 219] on input "Length of Laterals (ft) *" at bounding box center [230, 220] width 430 height 25
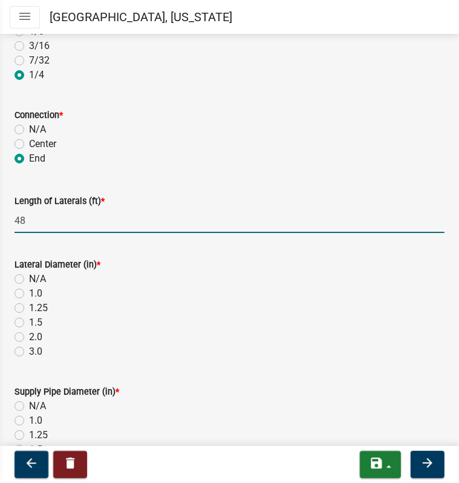
type input "48"
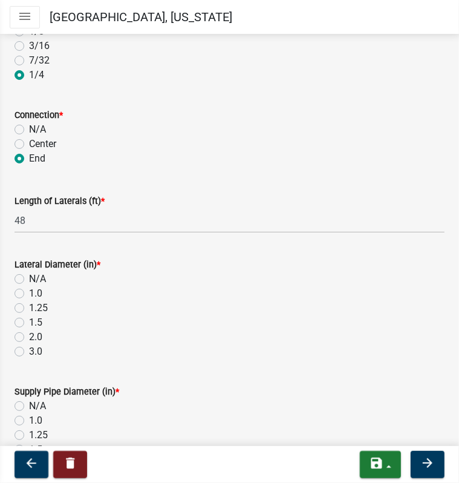
click at [29, 335] on label "2.0" at bounding box center [35, 337] width 13 height 15
click at [29, 335] on input "2.0" at bounding box center [33, 334] width 8 height 8
radio input "true"
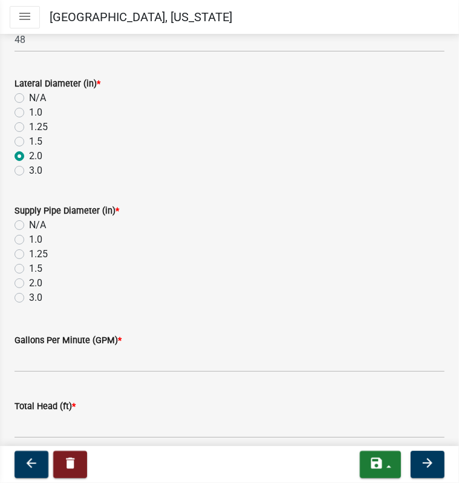
scroll to position [484, 0]
click at [29, 282] on label "2.0" at bounding box center [35, 282] width 13 height 15
click at [29, 282] on input "2.0" at bounding box center [33, 279] width 8 height 8
radio input "true"
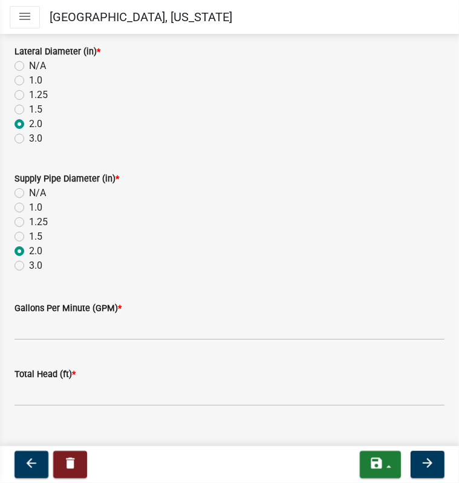
scroll to position [532, 0]
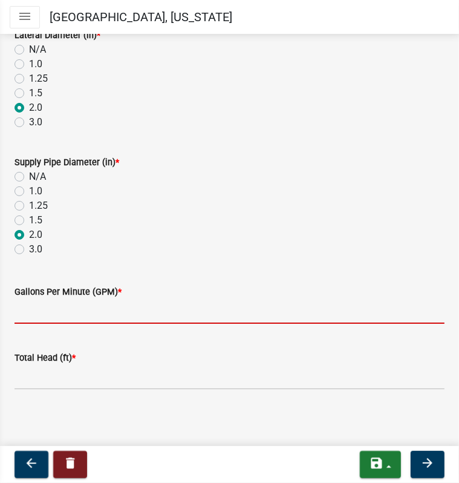
click at [30, 310] on input "Gallons Per Minute (GPM) *" at bounding box center [230, 311] width 430 height 25
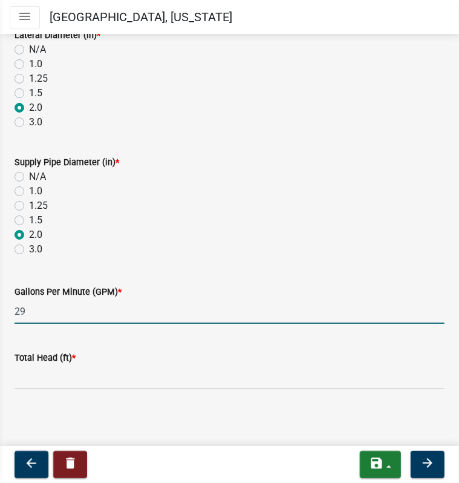
type input "29"
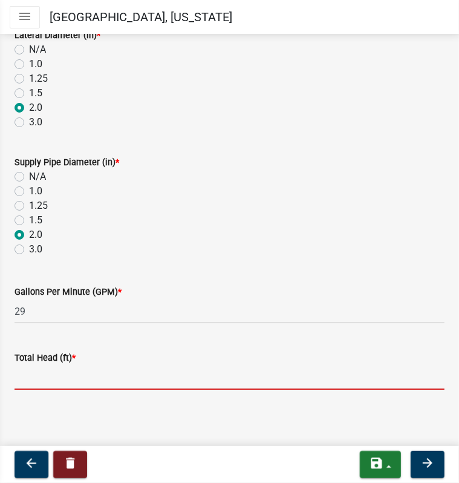
click at [125, 378] on input "Total Head (ft) *" at bounding box center [230, 377] width 430 height 25
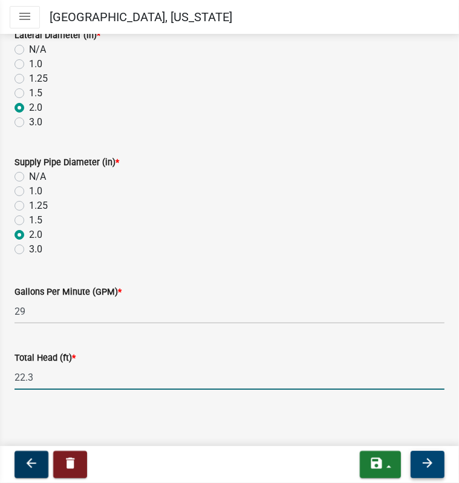
type input "22.3"
click at [427, 464] on icon "arrow_forward" at bounding box center [427, 463] width 15 height 15
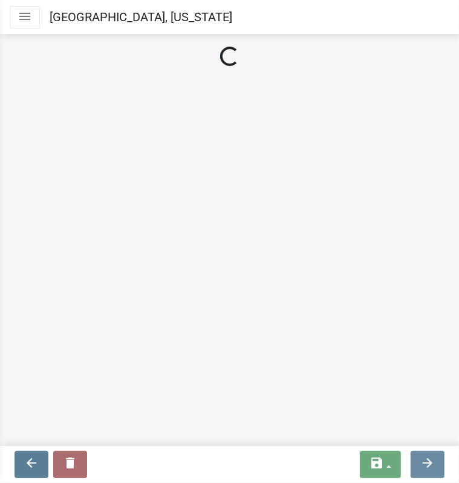
scroll to position [0, 0]
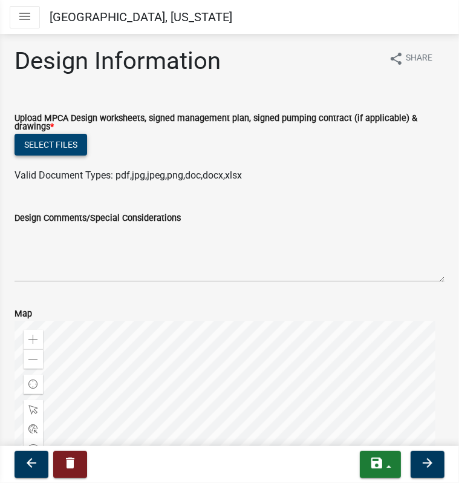
click at [50, 143] on button "Select files" at bounding box center [51, 145] width 73 height 22
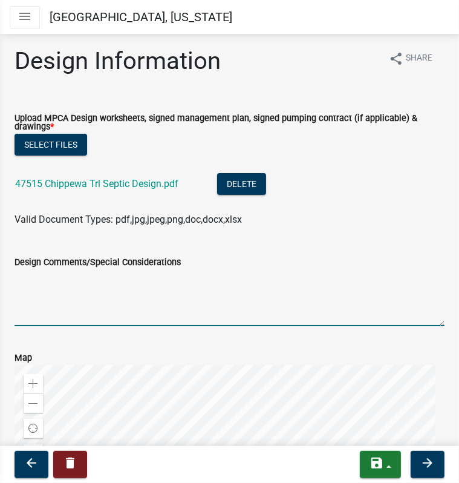
click at [33, 299] on textarea "Design Comments/Special Considerations" at bounding box center [230, 297] width 430 height 57
click at [96, 279] on textarea "Requesting 6' from berm to property line to stay 50' from well." at bounding box center [230, 297] width 430 height 57
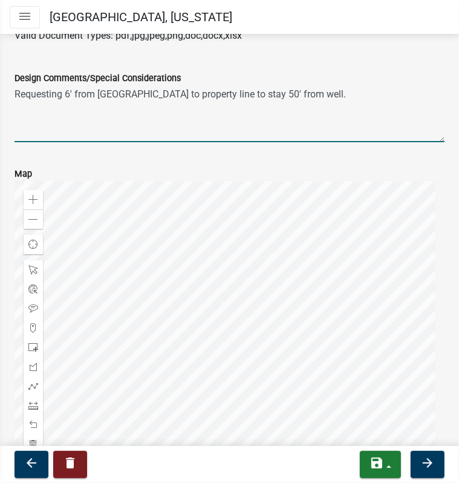
scroll to position [280, 0]
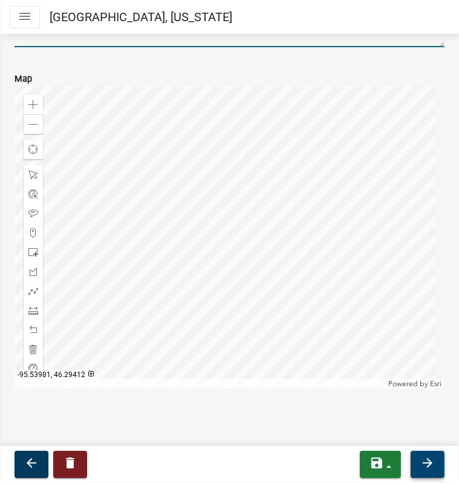
type textarea "Requesting 6' from [GEOGRAPHIC_DATA] to property line to stay 50' from well."
click at [428, 465] on icon "arrow_forward" at bounding box center [427, 463] width 15 height 15
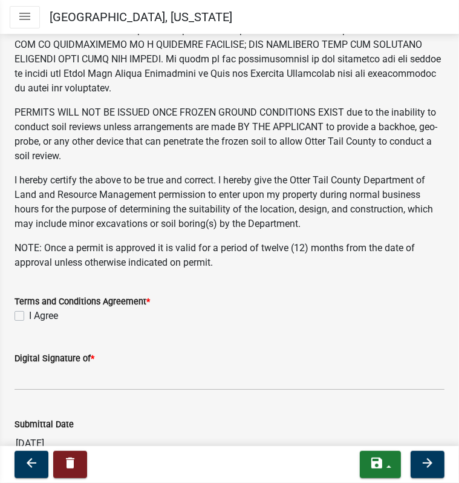
scroll to position [363, 0]
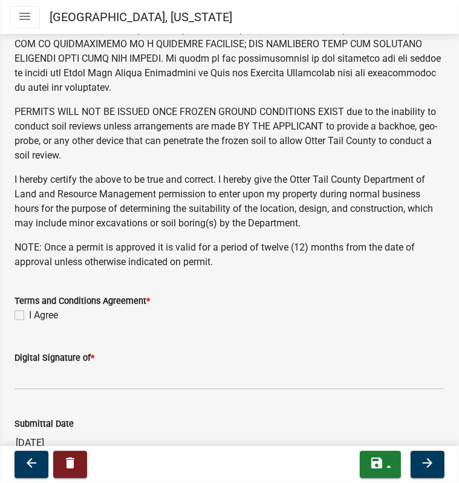
click at [29, 312] on label "I Agree" at bounding box center [43, 315] width 29 height 15
click at [29, 312] on input "I Agree" at bounding box center [33, 312] width 8 height 8
checkbox input "true"
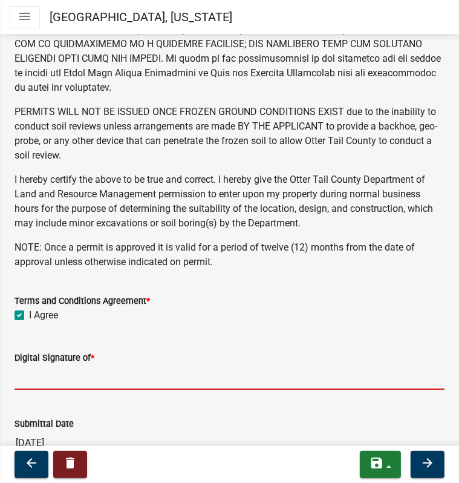
click at [32, 371] on input "Digital Signature of *" at bounding box center [230, 377] width 430 height 25
type input "[PERSON_NAME] [PERSON_NAME]"
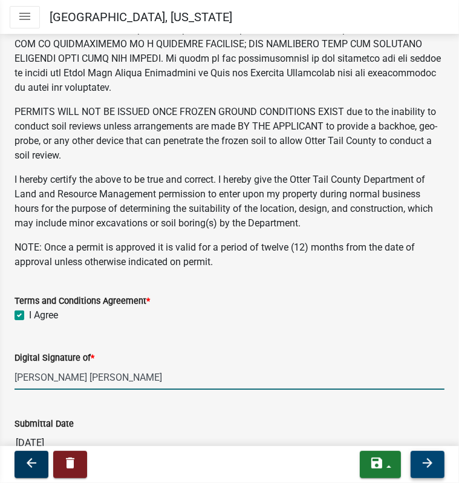
click at [436, 468] on button "arrow_forward" at bounding box center [428, 464] width 34 height 27
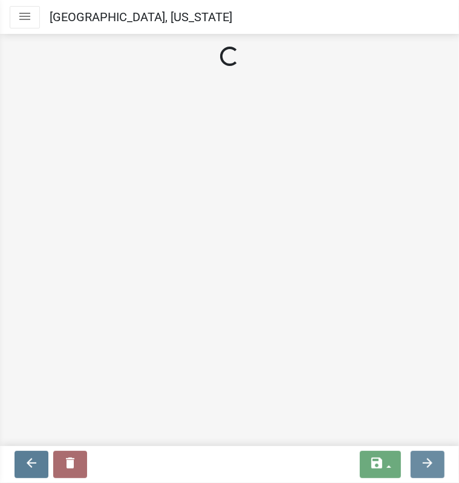
scroll to position [0, 0]
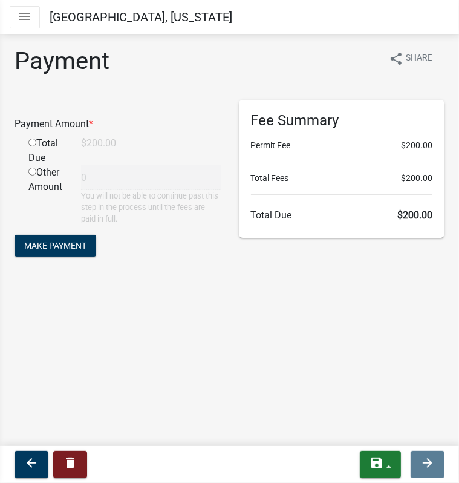
click at [34, 143] on input "radio" at bounding box center [32, 143] width 8 height 8
radio input "true"
type input "200"
click at [52, 245] on span "Make Payment" at bounding box center [55, 245] width 62 height 10
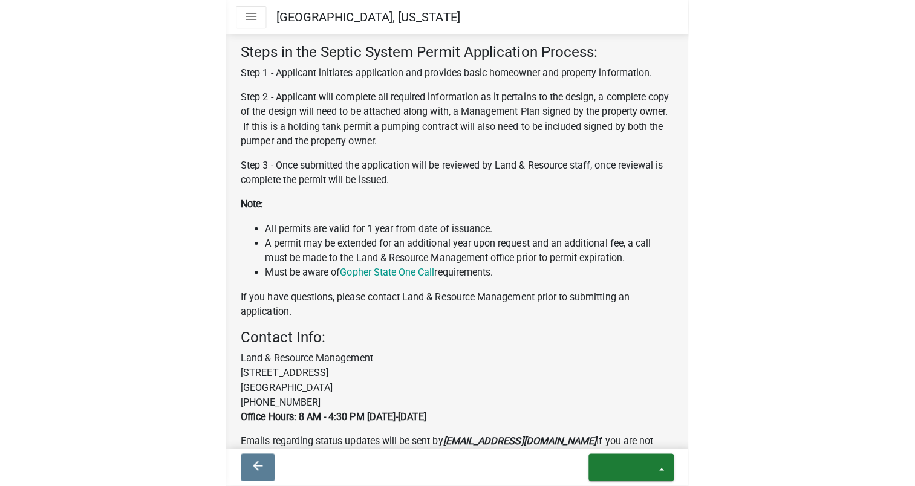
scroll to position [664, 0]
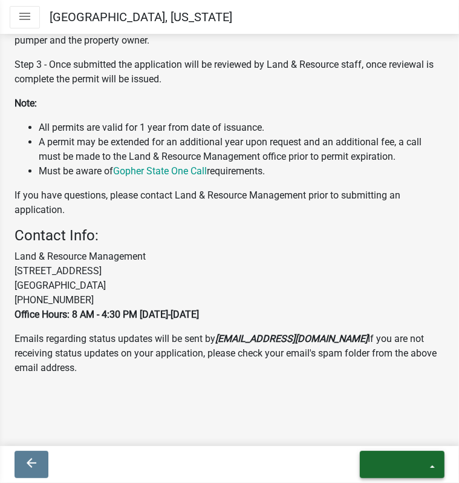
click at [426, 465] on icon "exit" at bounding box center [399, 463] width 58 height 15
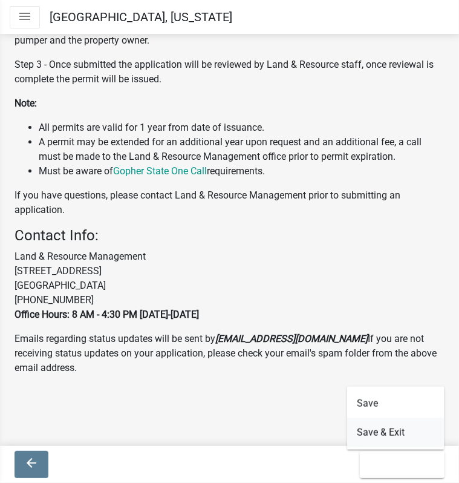
click at [391, 425] on button "Save & Exit" at bounding box center [395, 432] width 97 height 29
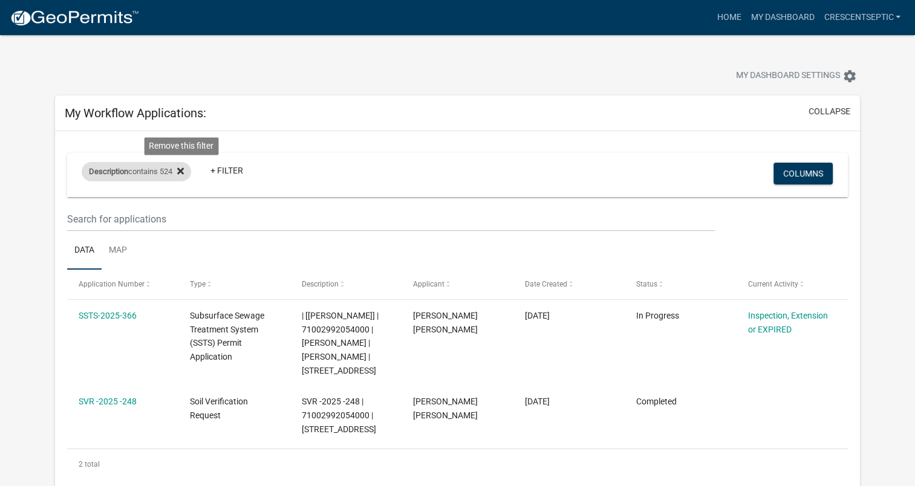
click at [184, 172] on icon at bounding box center [180, 171] width 7 height 7
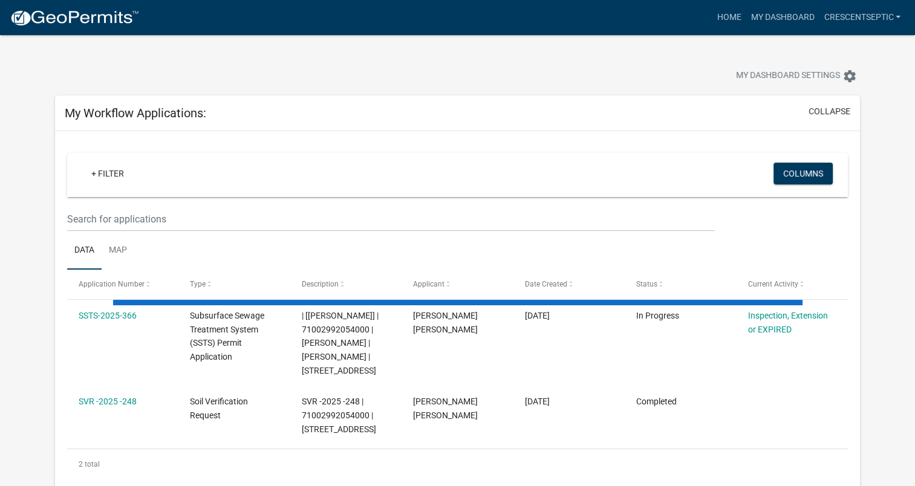
select select "3: 100"
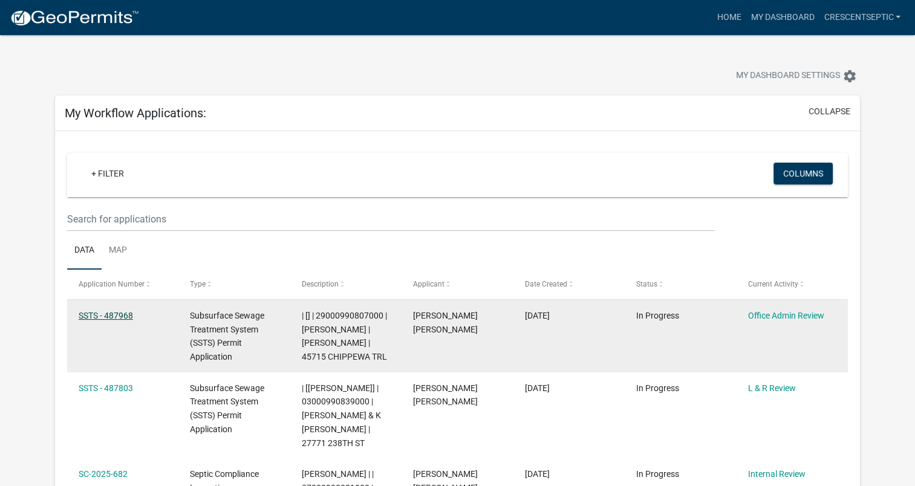
scroll to position [61, 0]
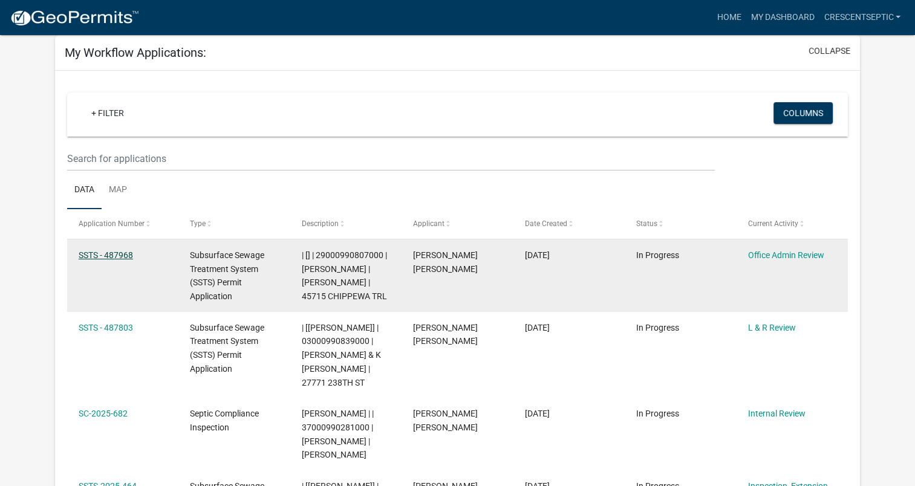
click at [117, 257] on link "SSTS - 487968" at bounding box center [106, 255] width 54 height 10
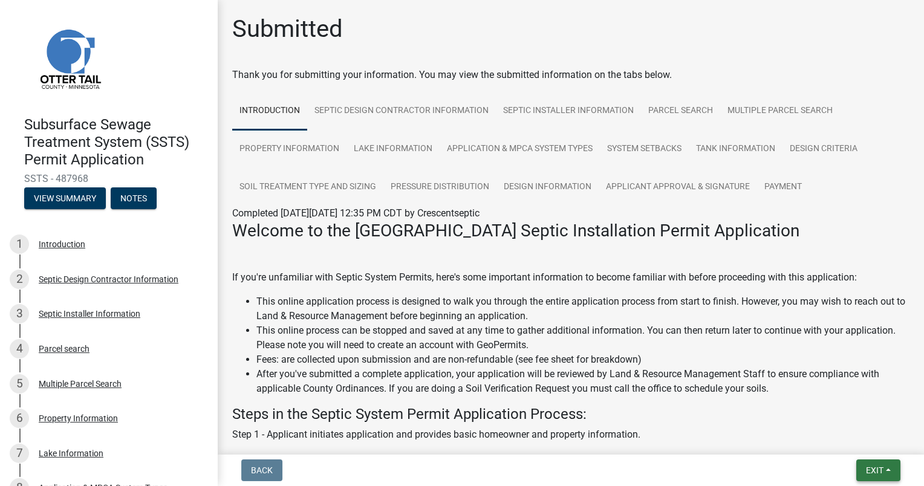
click at [459, 471] on span "Exit" at bounding box center [875, 471] width 18 height 10
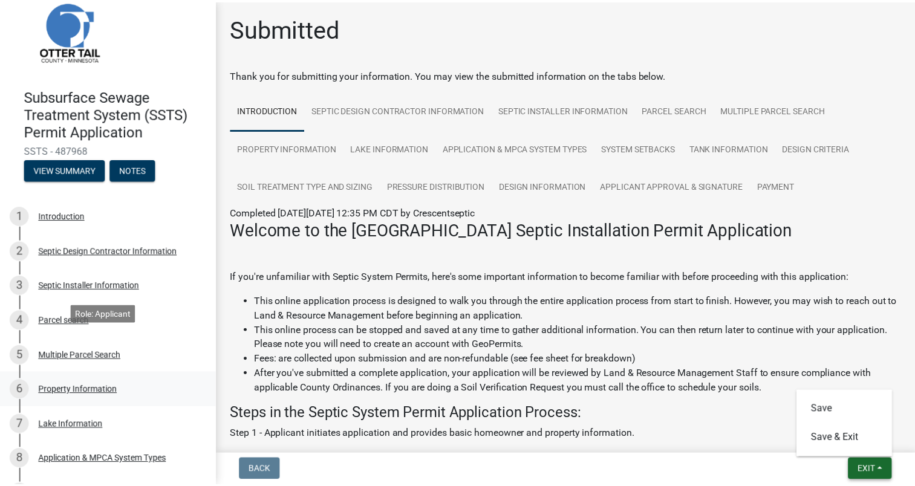
scroll to position [363, 0]
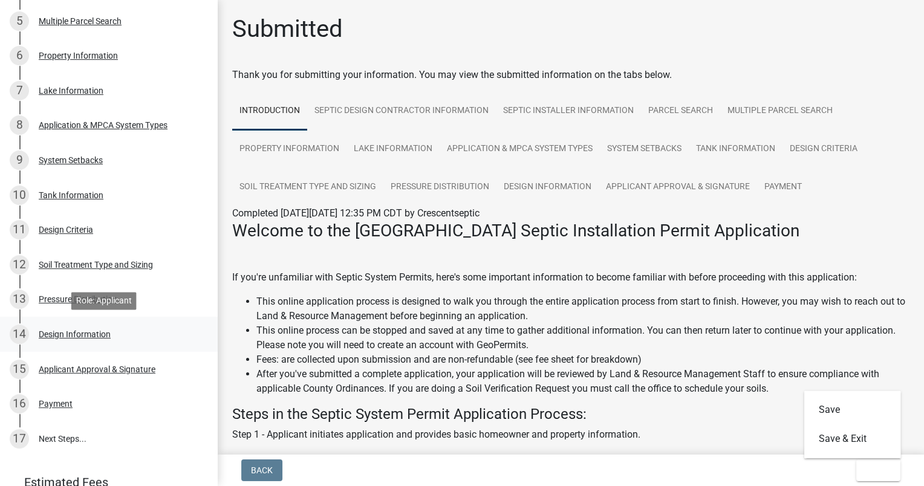
click at [53, 336] on div "Design Information" at bounding box center [75, 334] width 72 height 8
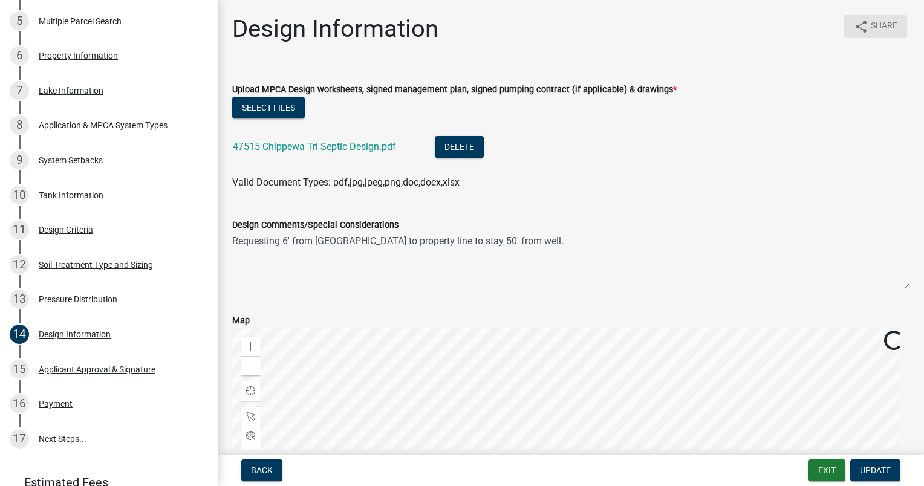
click at [459, 27] on button "share Share" at bounding box center [876, 27] width 63 height 24
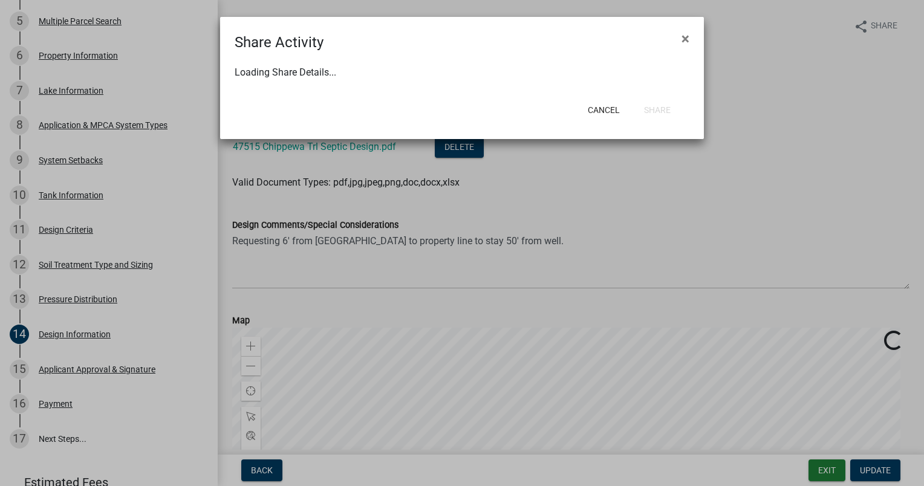
select select "1"
select select "0"
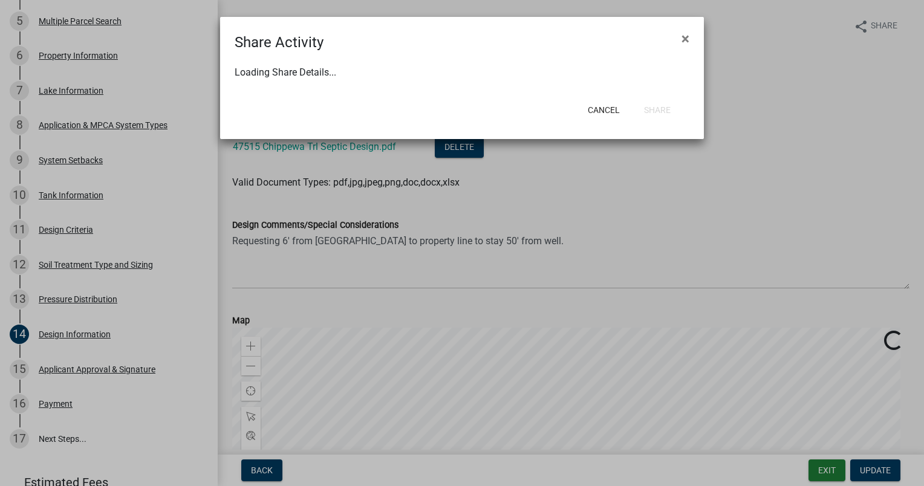
select select "0"
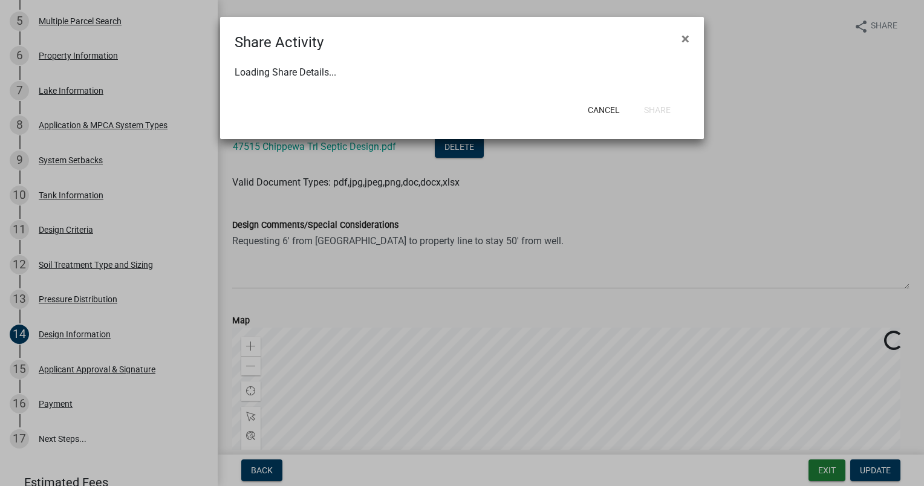
select select "0"
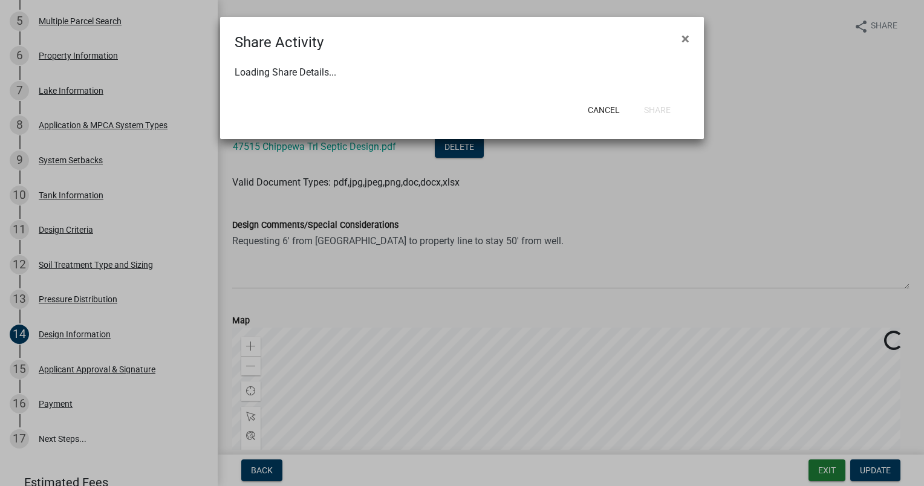
select select "0"
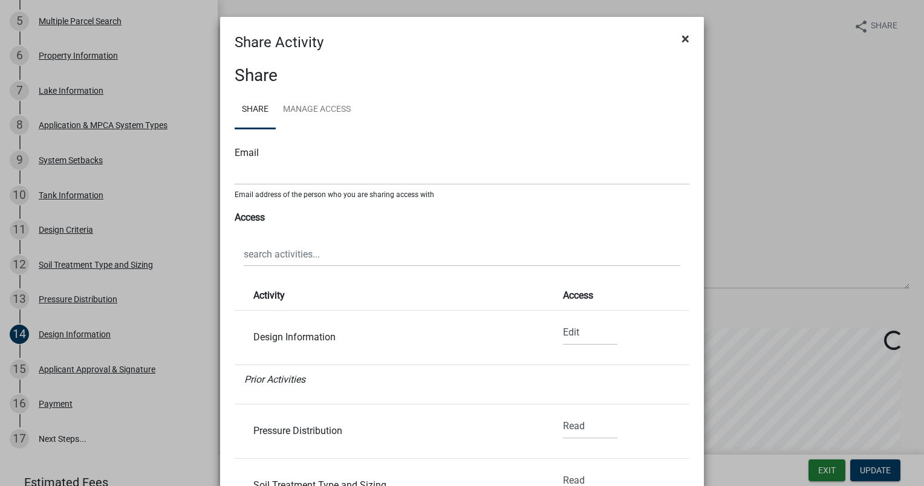
click at [459, 41] on span "×" at bounding box center [686, 38] width 8 height 17
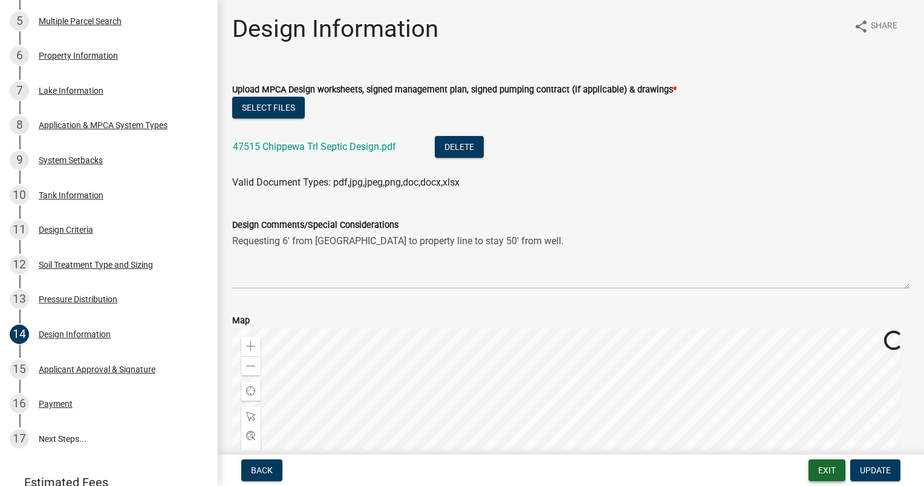
click at [459, 475] on button "Exit" at bounding box center [827, 471] width 37 height 22
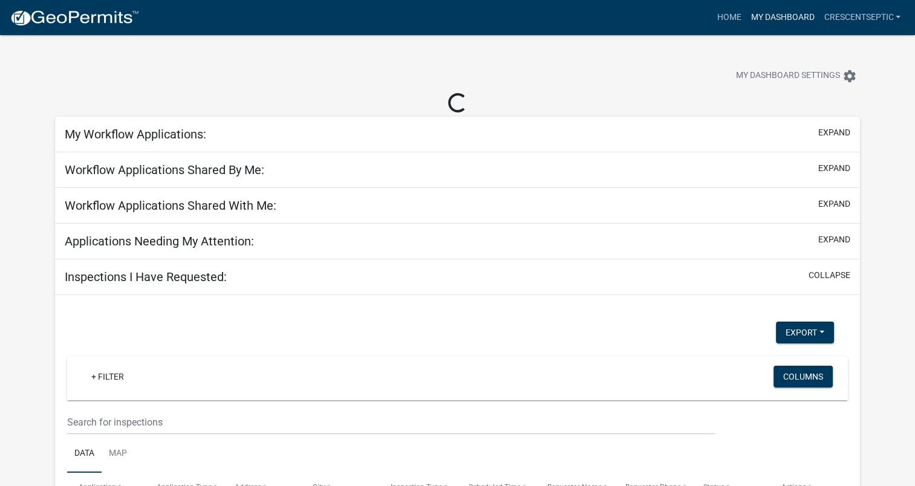
click at [459, 18] on link "My Dashboard" at bounding box center [782, 17] width 73 height 23
select select "3: 100"
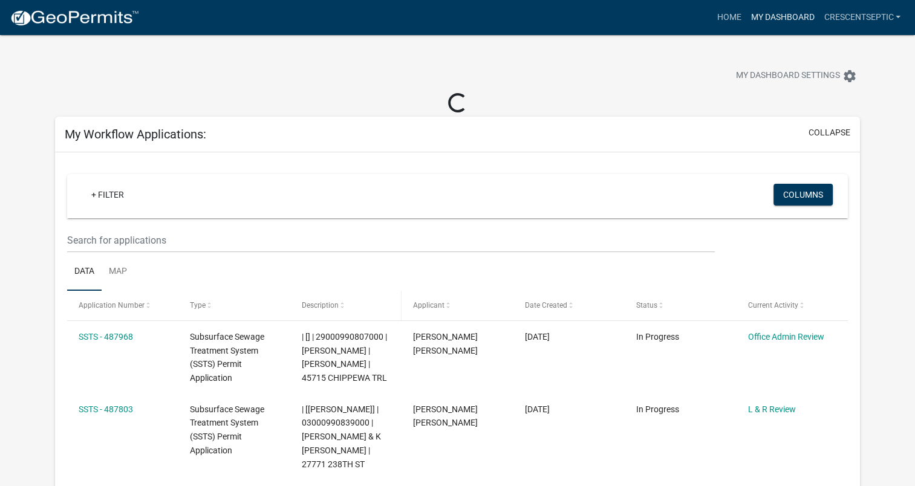
scroll to position [61, 0]
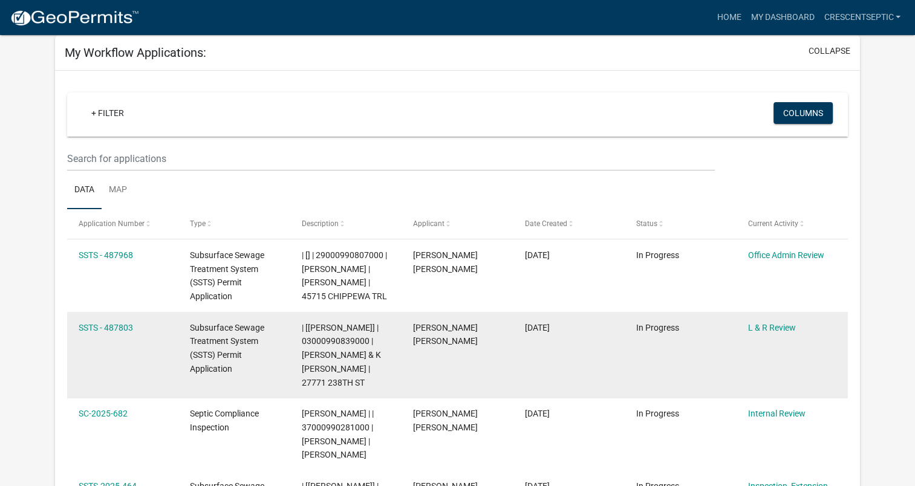
click at [114, 359] on datatable-body-cell "SSTS - 487803" at bounding box center [122, 355] width 111 height 87
click at [120, 335] on div "SSTS - 487803" at bounding box center [123, 328] width 88 height 14
click at [120, 333] on link "SSTS - 487803" at bounding box center [106, 328] width 54 height 10
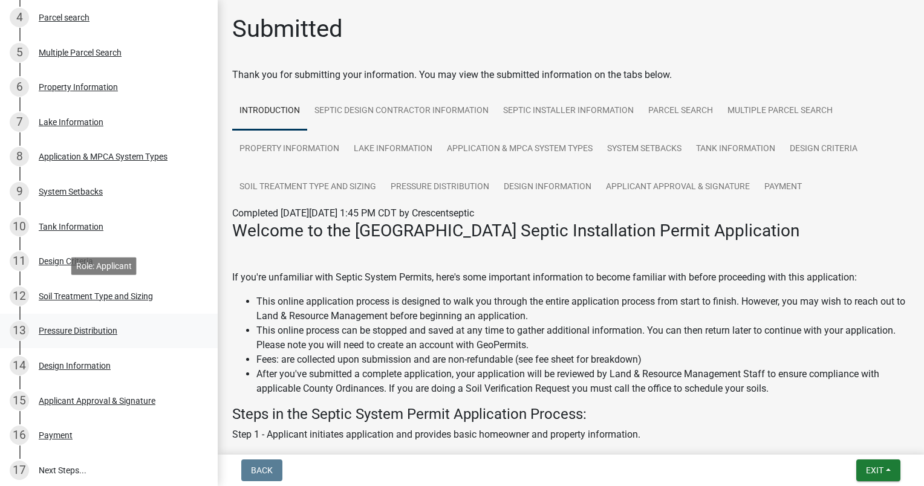
scroll to position [363, 0]
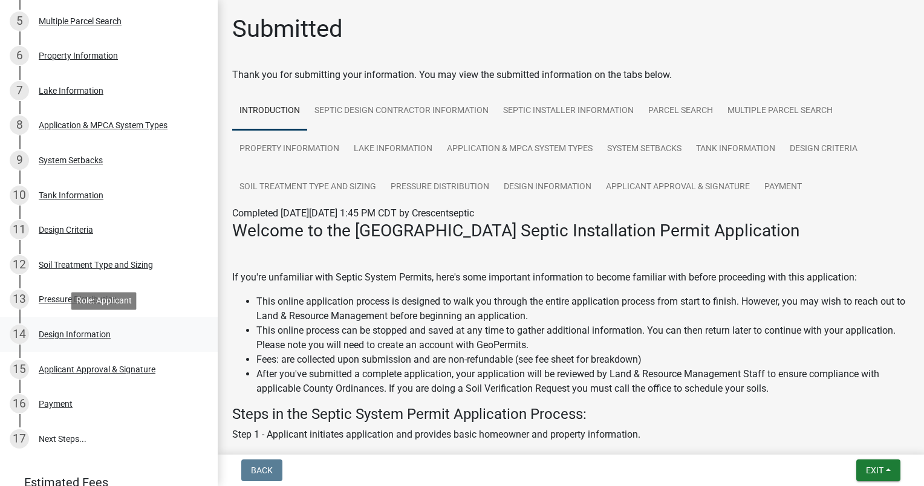
click at [92, 334] on div "Design Information" at bounding box center [75, 334] width 72 height 8
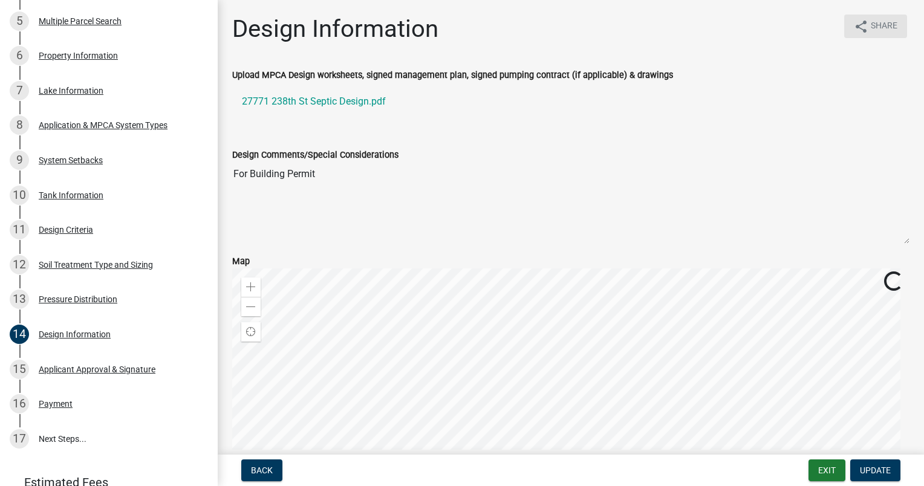
click at [459, 22] on icon "share" at bounding box center [861, 26] width 15 height 15
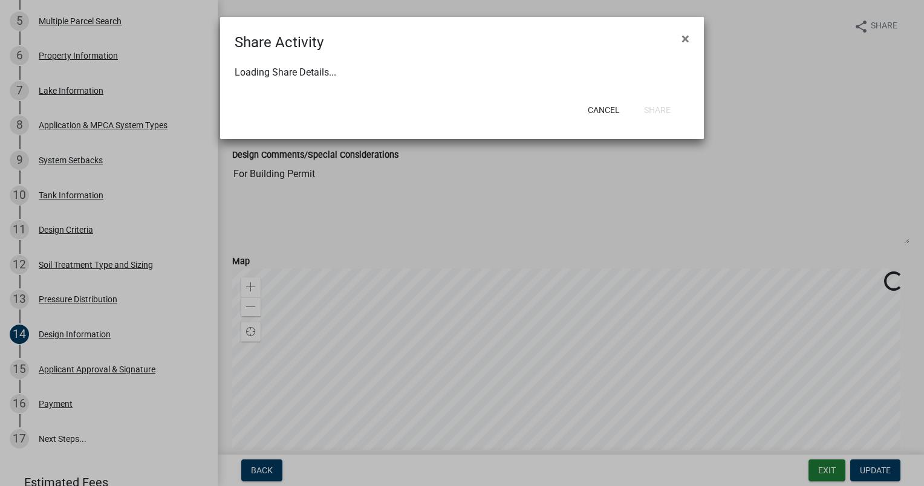
select select "1"
select select "0"
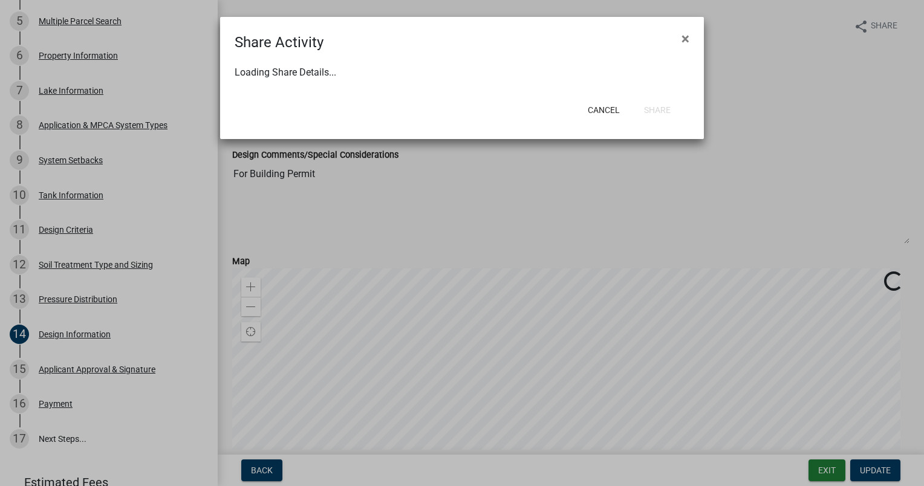
select select "0"
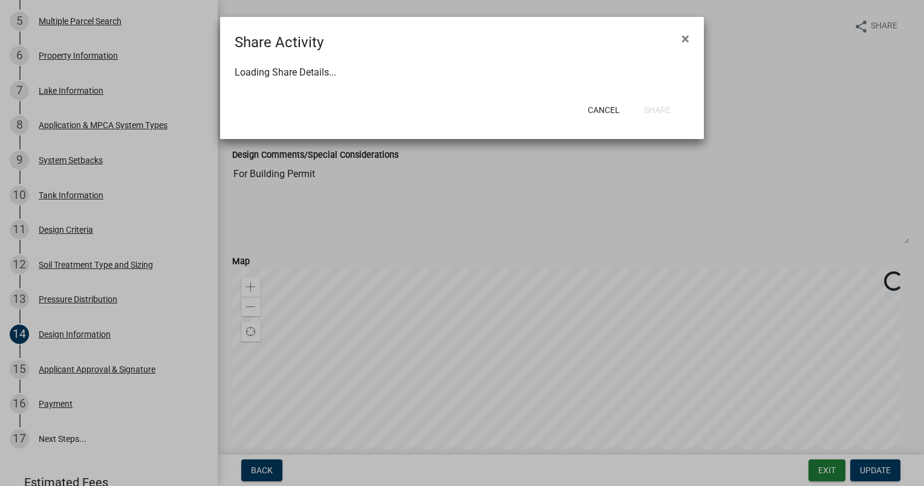
select select "0"
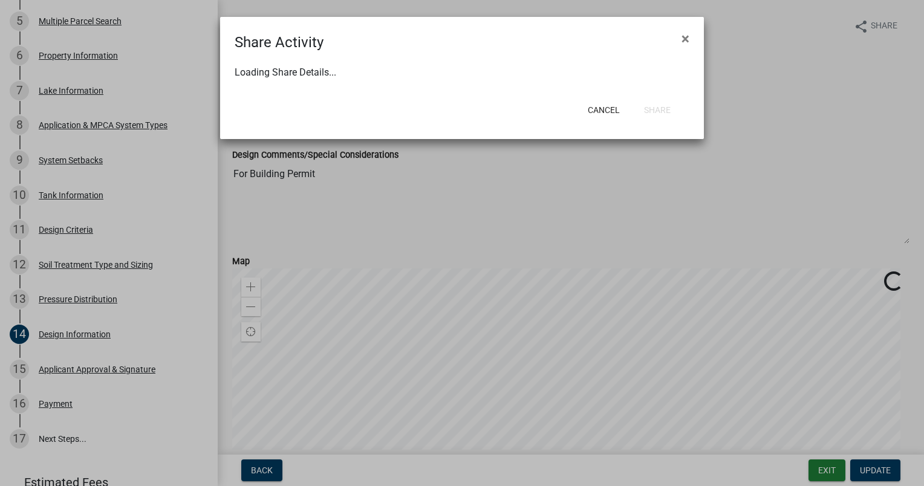
select select "0"
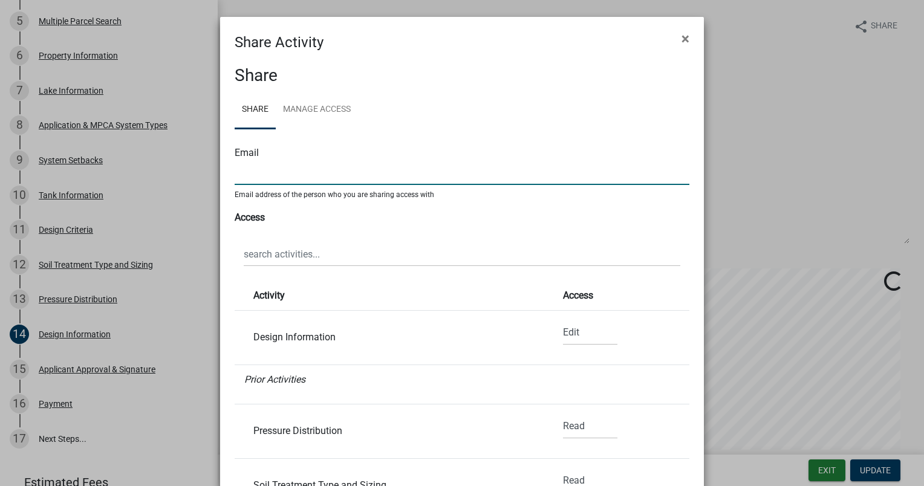
click at [246, 172] on input "text" at bounding box center [462, 172] width 455 height 25
type input "budkeexcavating@yahoo.com"
click at [459, 333] on select "None Read Edit" at bounding box center [590, 333] width 54 height 25
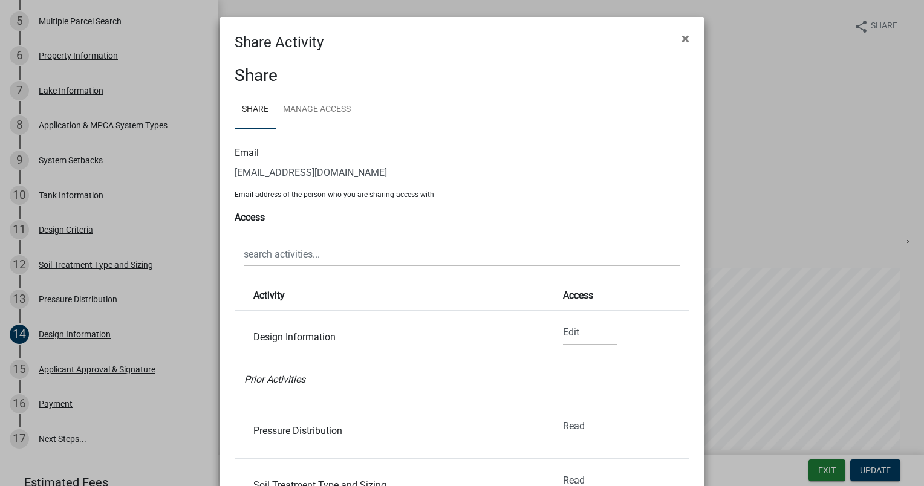
select select "0"
click at [459, 321] on select "None Read Edit" at bounding box center [590, 333] width 54 height 25
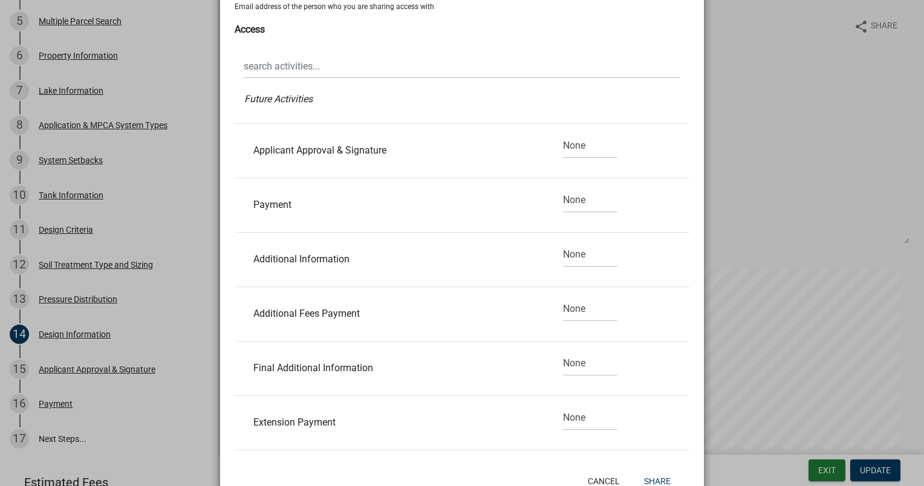
scroll to position [229, 0]
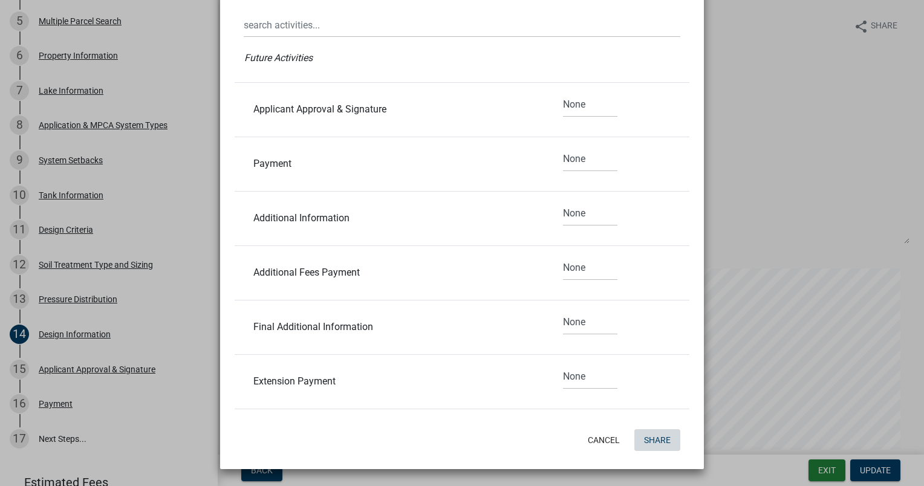
click at [459, 436] on button "Share" at bounding box center [658, 441] width 46 height 22
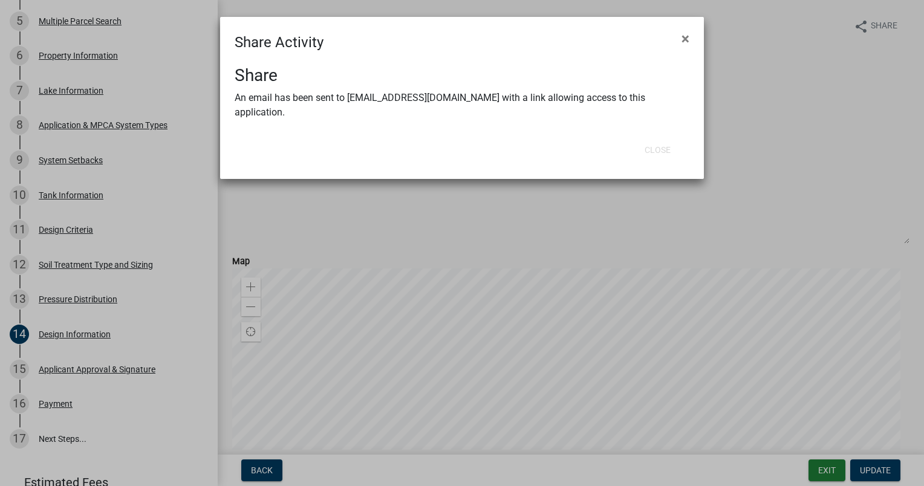
click at [459, 82] on ngb-modal-window "Share Activity × Share An email has been sent to budkeexcavating@yahoo.com with…" at bounding box center [462, 243] width 924 height 486
